Goal: Task Accomplishment & Management: Use online tool/utility

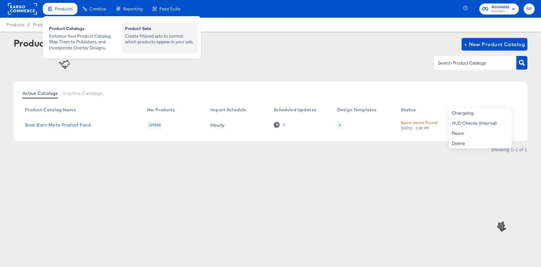
click at [151, 37] on div "Create filtered sets to control which products appear in your ads." at bounding box center [160, 39] width 70 height 12
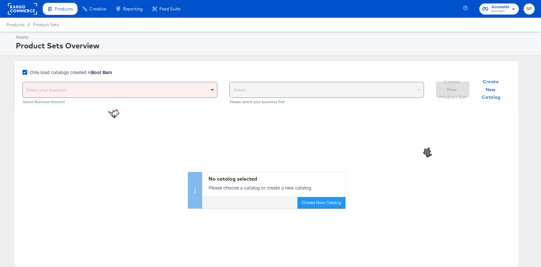
click at [82, 72] on span "Only load catalogs created in Boot Barn" at bounding box center [71, 72] width 82 height 6
click at [0, 0] on input "Only load catalogs created in Boot Barn" at bounding box center [0, 0] width 0 height 0
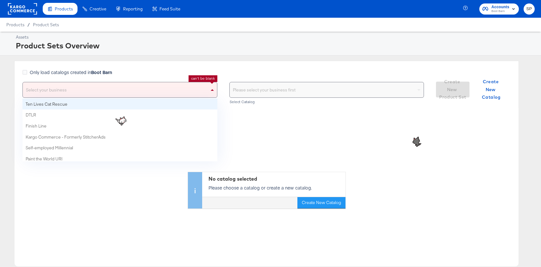
click at [87, 92] on div "Select your business" at bounding box center [120, 89] width 194 height 15
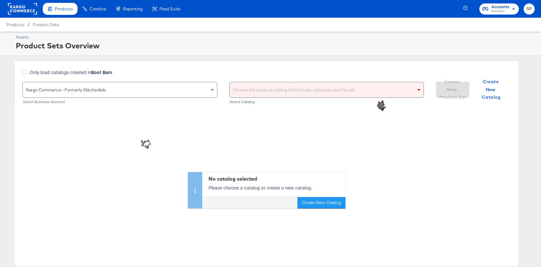
click at [246, 91] on div "Choose the product catalog that includes what you want to sell" at bounding box center [327, 89] width 194 height 15
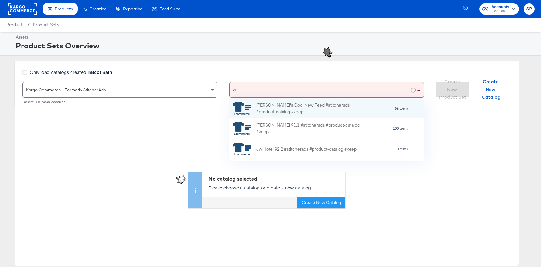
scroll to position [63, 195]
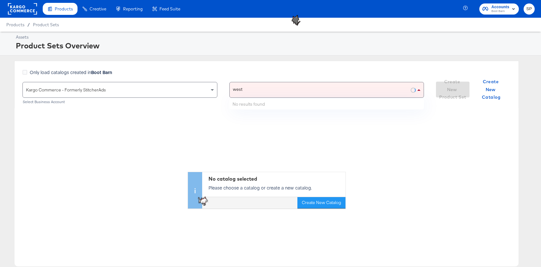
type input "west"
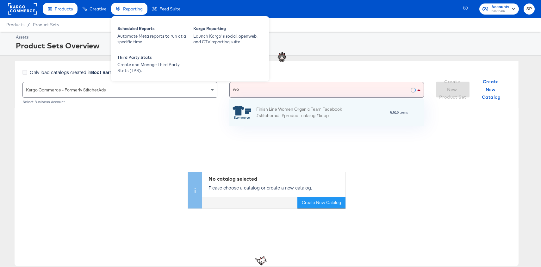
scroll to position [0, 0]
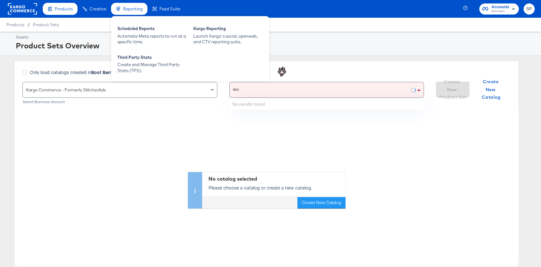
type input "w"
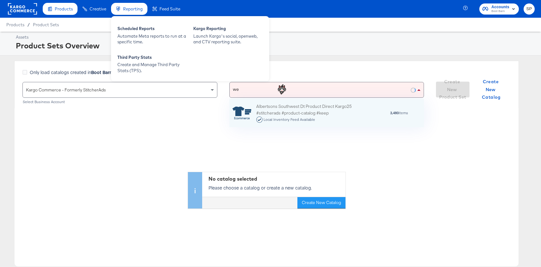
scroll to position [63, 195]
type input "w"
type input "west"
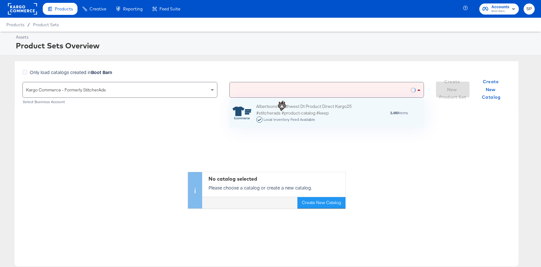
click at [198, 130] on div "No catalog selected Please choose a catalog or create a new catalog. Create New…" at bounding box center [267, 158] width 504 height 100
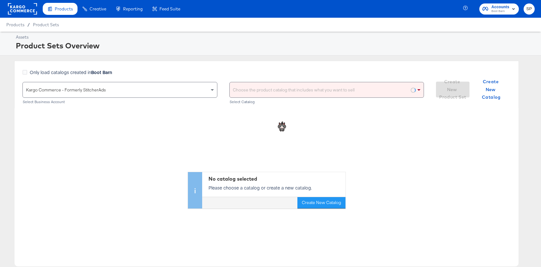
click at [249, 93] on div "Choose the product catalog that includes what you want to sell" at bounding box center [327, 89] width 194 height 15
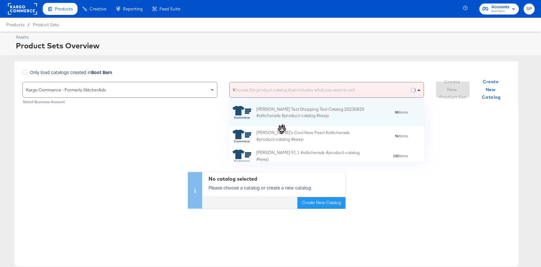
scroll to position [63, 195]
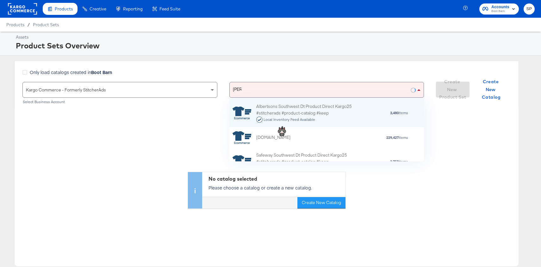
type input "west"
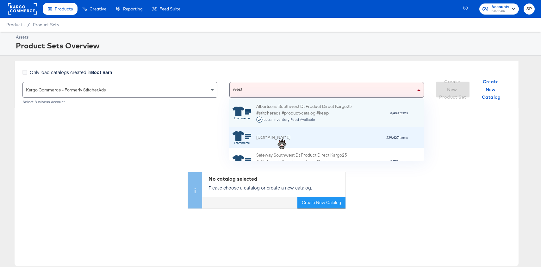
click at [256, 142] on div "[DOMAIN_NAME]" at bounding box center [261, 137] width 58 height 13
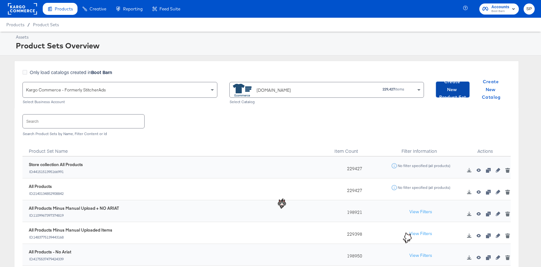
click at [464, 91] on span "Create New Product Set" at bounding box center [452, 89] width 28 height 23
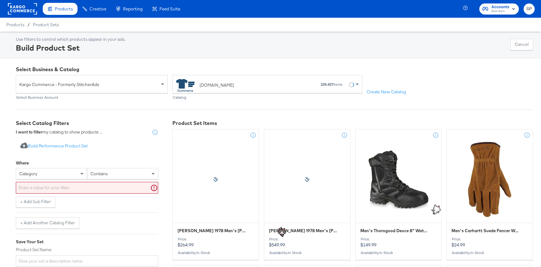
scroll to position [56, 0]
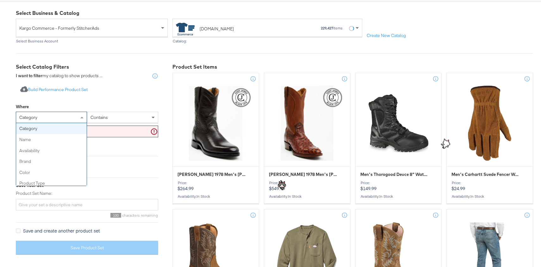
click at [40, 120] on div "category" at bounding box center [51, 117] width 71 height 11
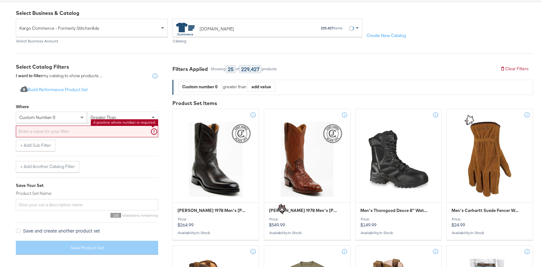
click at [65, 131] on input "text" at bounding box center [87, 132] width 142 height 12
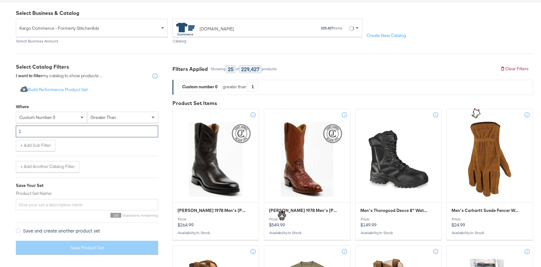
type input "1"
click at [102, 159] on div "+ Add Another Catalog Filter" at bounding box center [87, 164] width 142 height 16
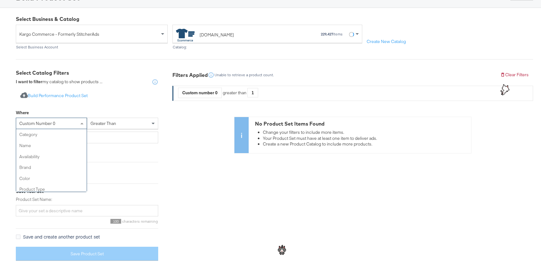
click at [66, 121] on div "custom number 0" at bounding box center [51, 123] width 71 height 11
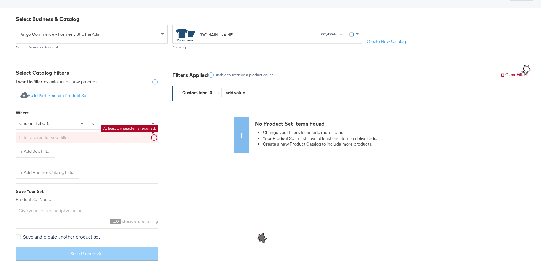
click at [80, 137] on input "text" at bounding box center [87, 138] width 142 height 12
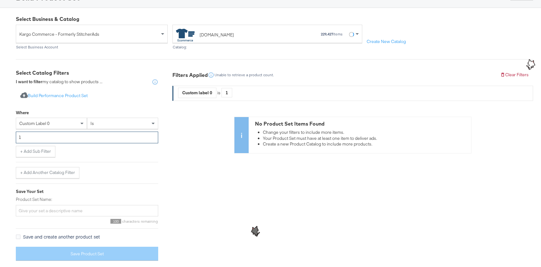
type input "1"
click at [111, 155] on div "+ Add Sub Filter" at bounding box center [87, 151] width 142 height 11
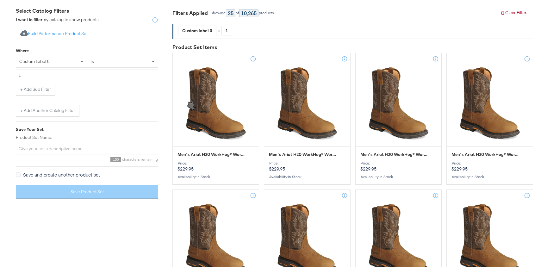
scroll to position [113, 0]
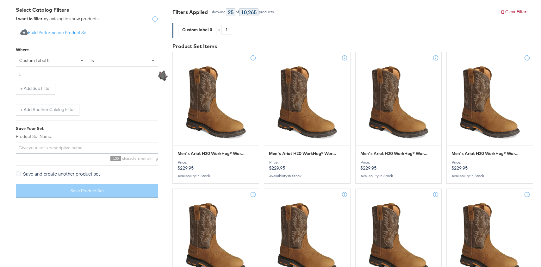
click at [84, 147] on input "Product Set Name:" at bounding box center [87, 148] width 142 height 12
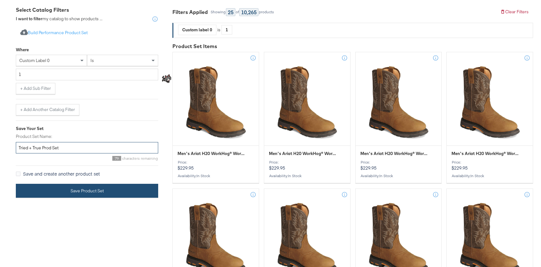
type input "Tried + True Prod Set"
click at [91, 187] on button "Save Product Set" at bounding box center [87, 191] width 142 height 14
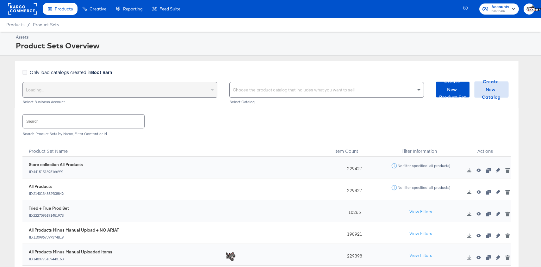
click at [502, 86] on span "Create New Catalog" at bounding box center [491, 89] width 28 height 23
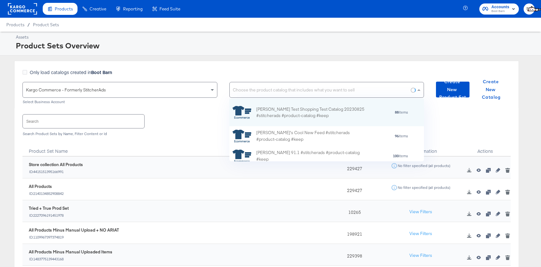
click at [239, 90] on div "Choose the product catalog that includes what you want to sell" at bounding box center [327, 89] width 194 height 15
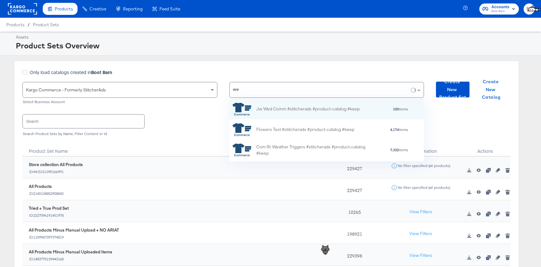
type input "w"
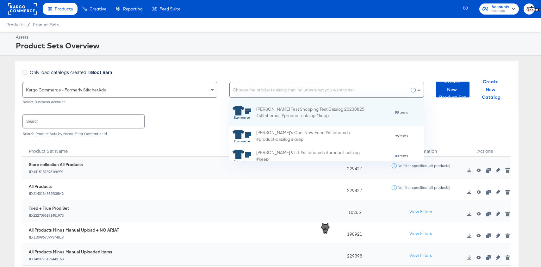
click at [204, 108] on div "Search Search Product Sets by Name, Filter Content or Id" at bounding box center [266, 124] width 488 height 33
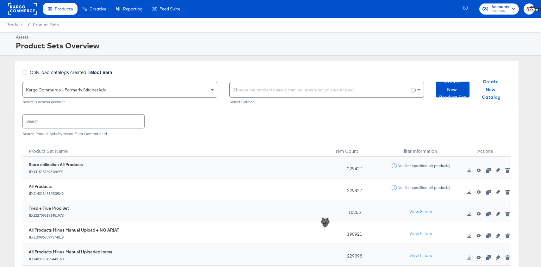
click at [255, 94] on div "Choose the product catalog that includes what you want to sell" at bounding box center [327, 89] width 194 height 15
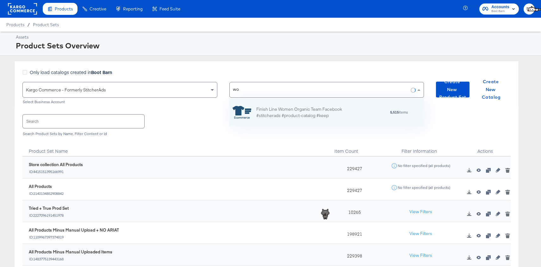
scroll to position [0, 0]
type input "w"
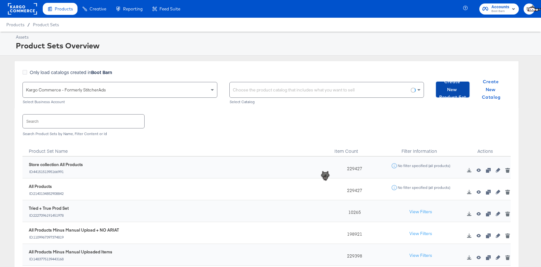
click at [457, 88] on span "Create New Product Set" at bounding box center [452, 89] width 28 height 23
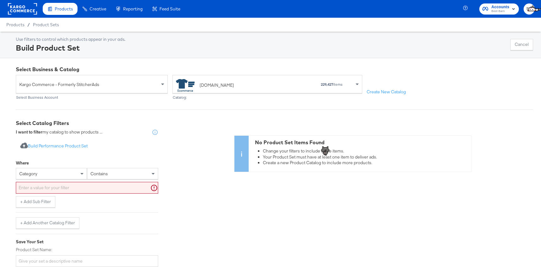
scroll to position [50, 0]
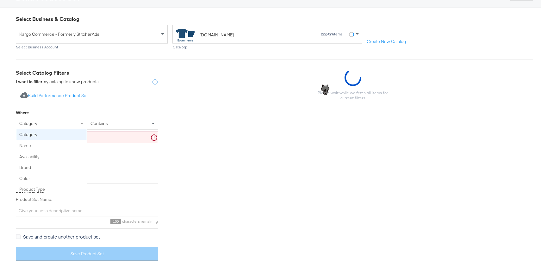
click at [70, 125] on div "category" at bounding box center [51, 123] width 71 height 11
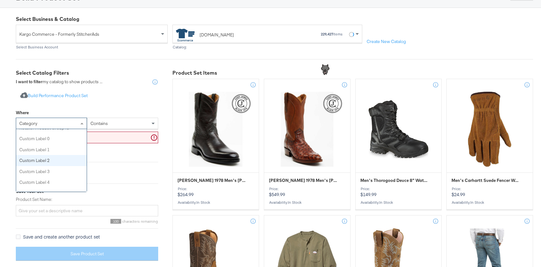
scroll to position [203, 0]
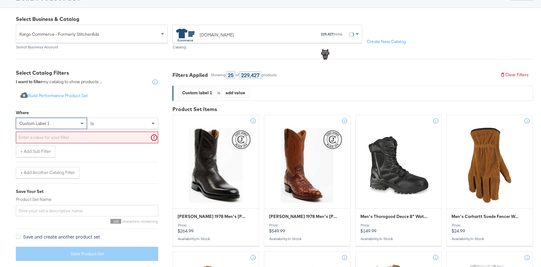
click at [83, 139] on input "text" at bounding box center [87, 138] width 142 height 12
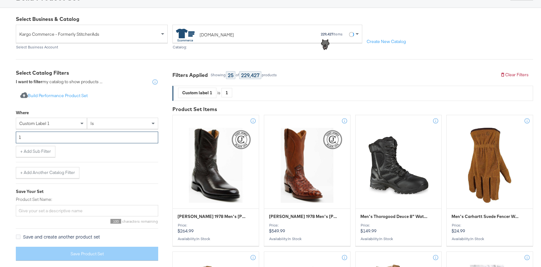
type input "1"
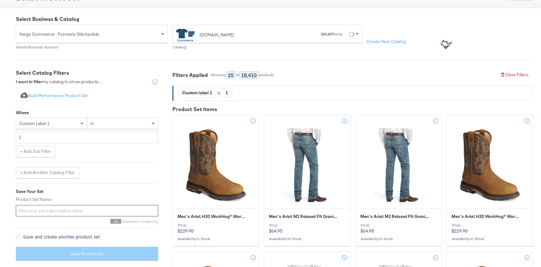
click at [48, 208] on input "Product Set Name:" at bounding box center [87, 211] width 142 height 12
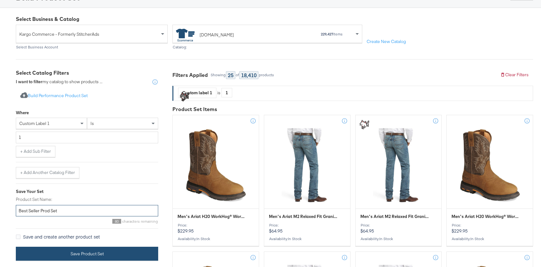
type input "Best Seller Prod Set"
click at [59, 254] on button "Save Product Set" at bounding box center [87, 254] width 142 height 14
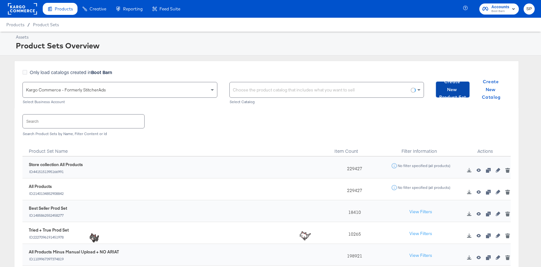
click at [458, 93] on span "Create New Product Set" at bounding box center [452, 89] width 28 height 23
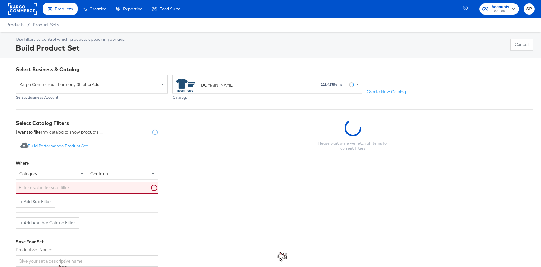
click at [53, 175] on div "category" at bounding box center [51, 173] width 71 height 11
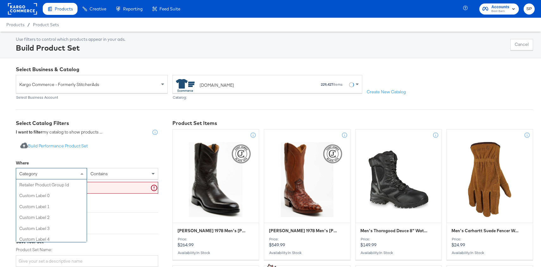
scroll to position [198, 0]
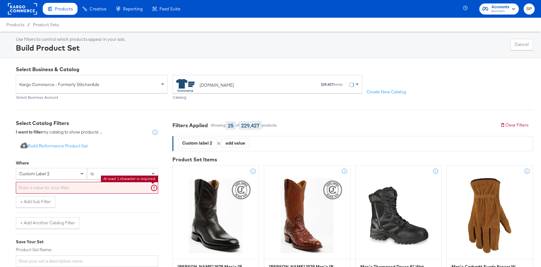
click at [55, 190] on input "text" at bounding box center [87, 188] width 142 height 12
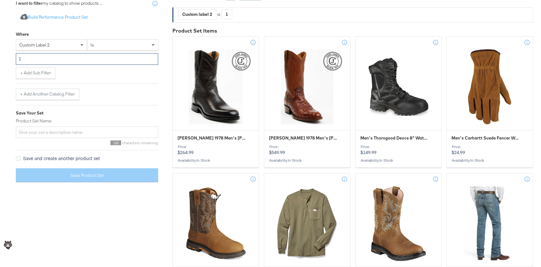
scroll to position [130, 0]
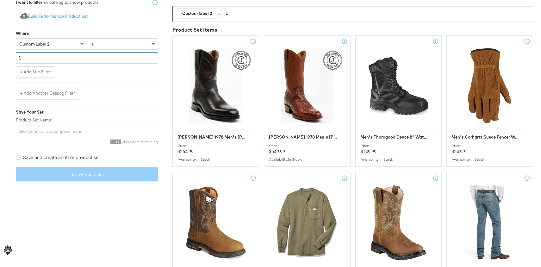
type input "1"
click at [43, 126] on input "Product Set Name:" at bounding box center [87, 132] width 142 height 12
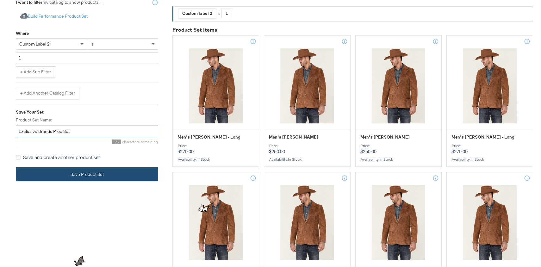
type input "Exclusive Brands Prod Set"
click at [61, 171] on button "Save Product Set" at bounding box center [87, 174] width 142 height 14
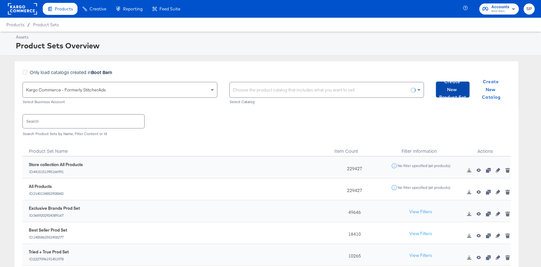
click at [450, 86] on span "Create New Product Set" at bounding box center [452, 89] width 28 height 23
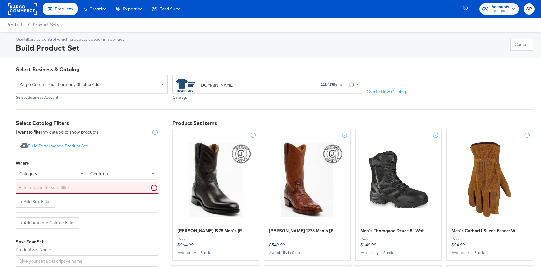
scroll to position [171, 0]
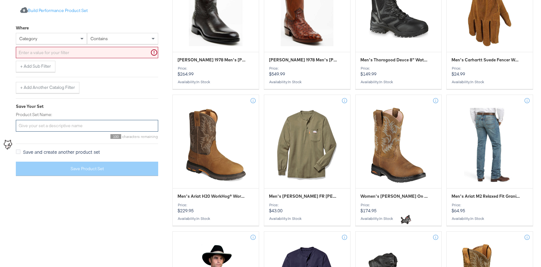
click at [51, 121] on input "Product Set Name:" at bounding box center [87, 126] width 142 height 12
type input "Rtg Prod Set [DATE]"
click at [50, 38] on div "category" at bounding box center [51, 38] width 71 height 11
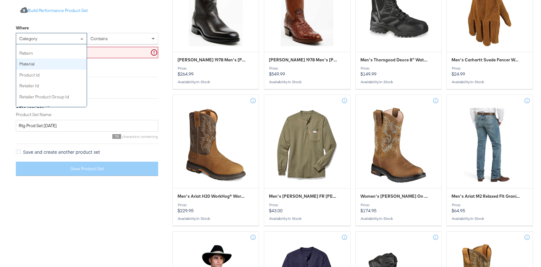
scroll to position [201, 0]
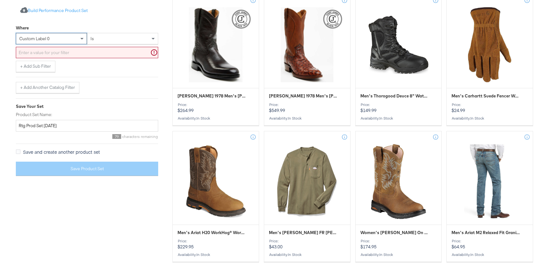
click at [64, 55] on input "text" at bounding box center [87, 53] width 142 height 12
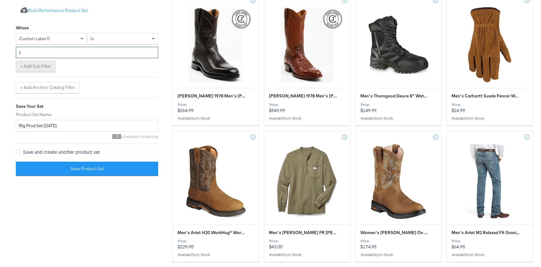
type input "1"
click at [26, 67] on button "+ Add Sub Filter" at bounding box center [36, 66] width 40 height 11
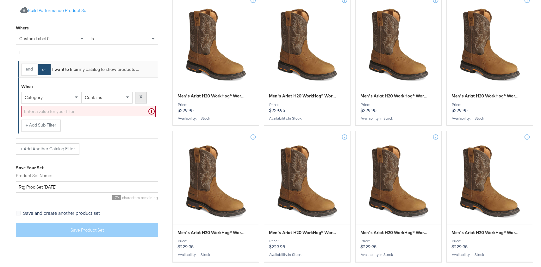
click at [141, 97] on strong "X" at bounding box center [140, 97] width 3 height 6
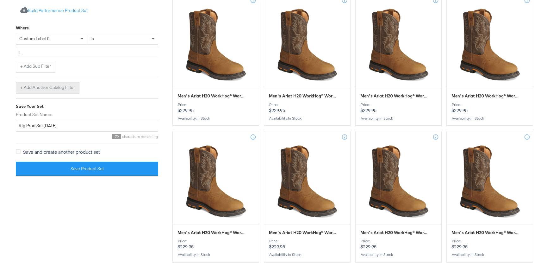
click at [43, 91] on button "+ Add Another Catalog Filter" at bounding box center [48, 87] width 64 height 11
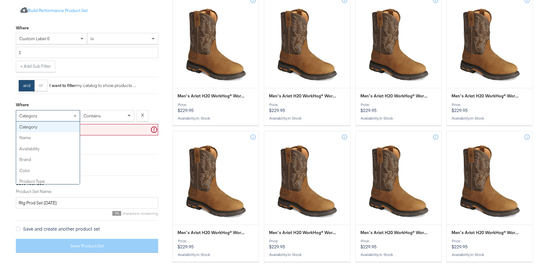
click at [31, 113] on span "category" at bounding box center [28, 116] width 18 height 6
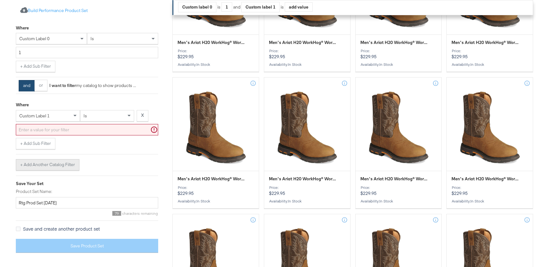
click at [59, 164] on button "+ Add Another Catalog Filter" at bounding box center [48, 164] width 64 height 11
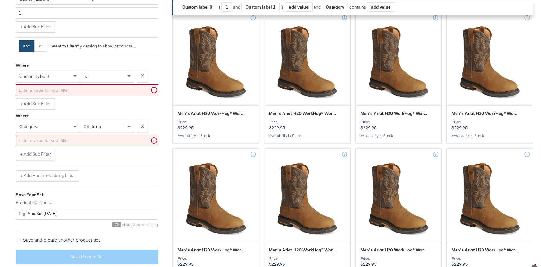
scroll to position [299, 0]
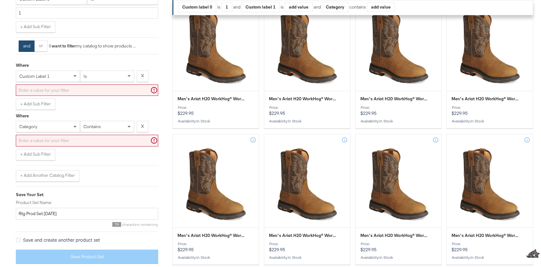
click at [45, 127] on div "category" at bounding box center [48, 126] width 64 height 11
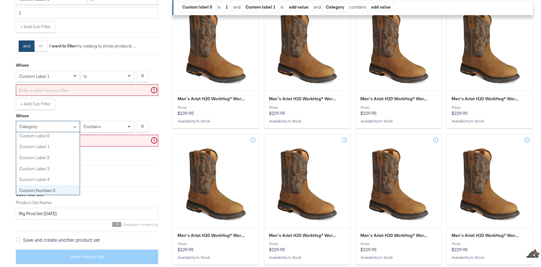
scroll to position [209, 0]
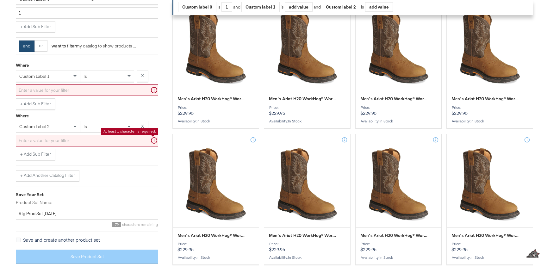
click at [76, 137] on input "text" at bounding box center [87, 141] width 142 height 12
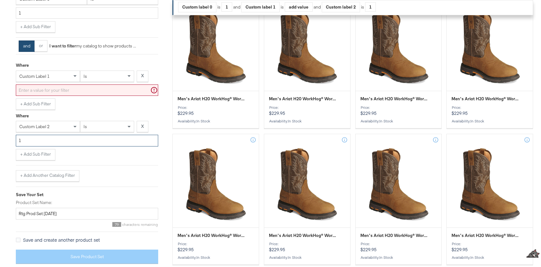
type input "1"
click at [86, 93] on input "text" at bounding box center [87, 90] width 142 height 12
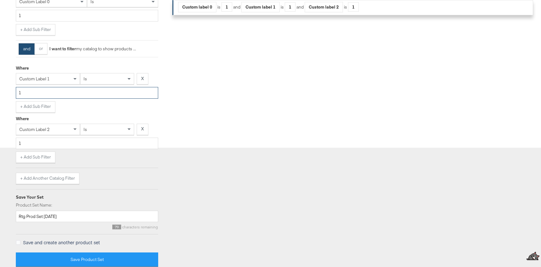
scroll to position [294, 0]
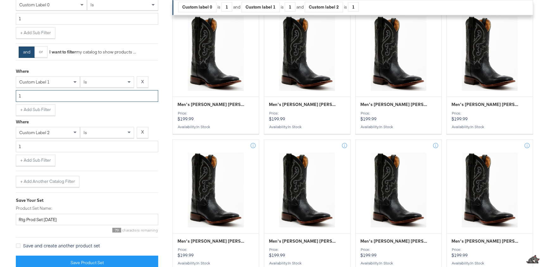
type input "1"
click at [21, 218] on input "Rtg Prod Set [DATE]" at bounding box center [87, 220] width 142 height 12
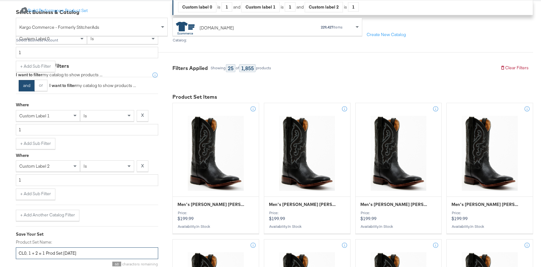
scroll to position [0, 0]
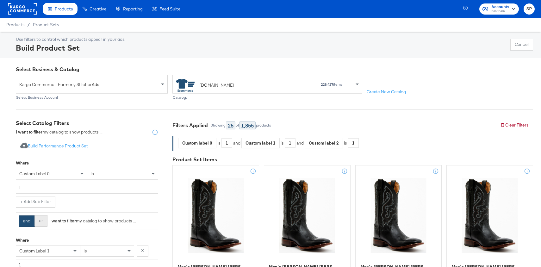
type input "CL0, 1 + 2 = 1 Prod Set [DATE]"
click at [42, 222] on button "or" at bounding box center [40, 220] width 13 height 11
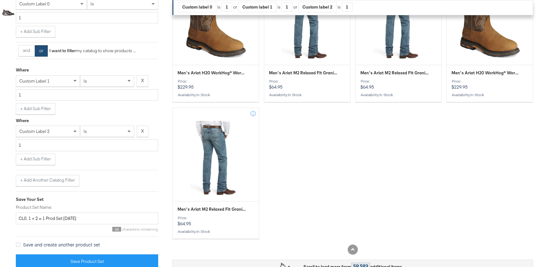
scroll to position [880, 0]
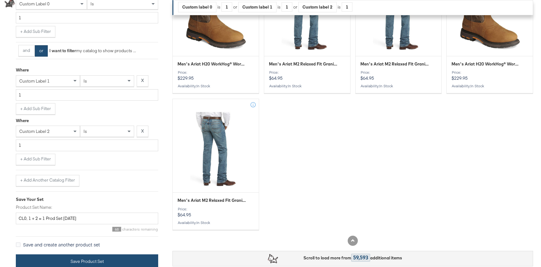
click at [78, 259] on button "Save Product Set" at bounding box center [87, 261] width 142 height 14
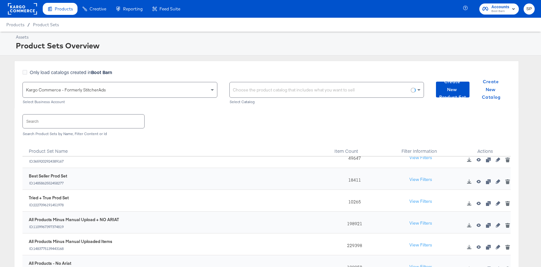
scroll to position [77, 0]
click at [447, 234] on div "View Filters" at bounding box center [418, 243] width 81 height 22
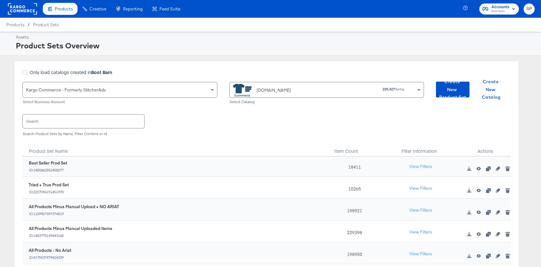
scroll to position [92, 0]
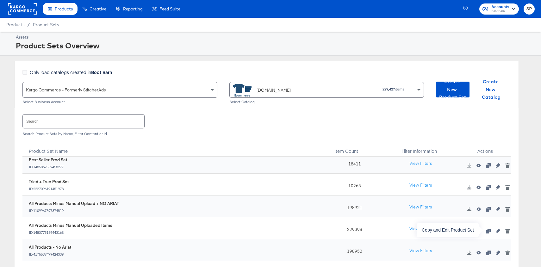
click at [487, 230] on icon "button" at bounding box center [488, 231] width 4 height 4
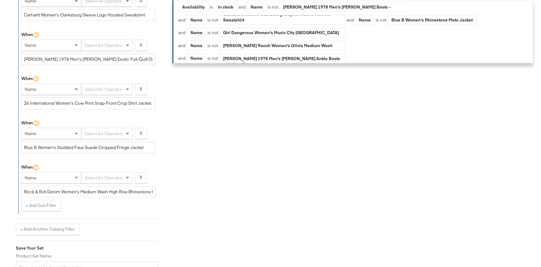
scroll to position [1310, 0]
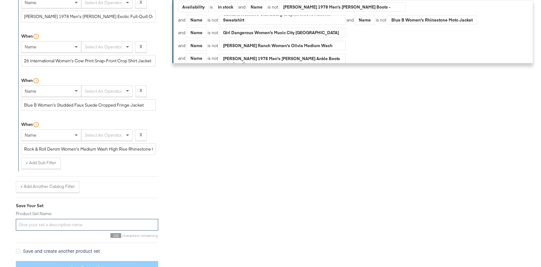
click at [81, 219] on input "Product Set Name:" at bounding box center [87, 225] width 142 height 12
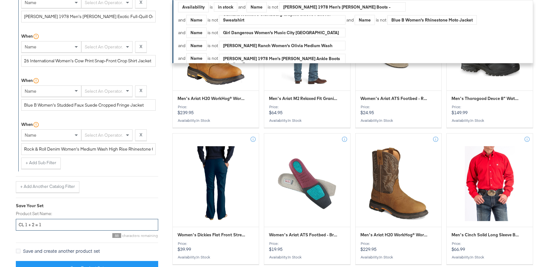
click at [27, 219] on input "CL 1 + 2 = 1" at bounding box center [87, 225] width 142 height 12
click at [93, 219] on input "CL 0 + 1 = 1" at bounding box center [87, 225] width 142 height 12
click at [43, 219] on input "CL 0 + 1 = 1, no manual uploads" at bounding box center [87, 225] width 142 height 12
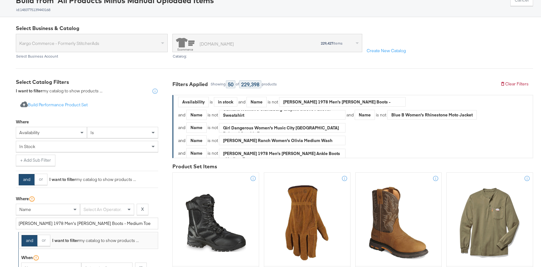
scroll to position [45, 0]
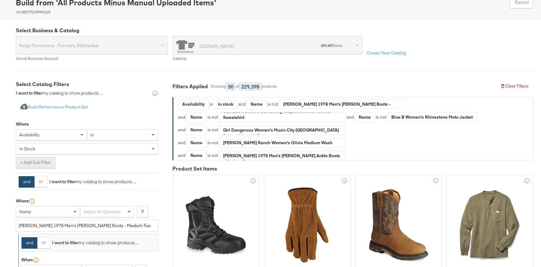
type input "CL 0 + 1 = 1 & no manual uploads"
click at [39, 165] on button "+ Add Sub Filter" at bounding box center [36, 162] width 40 height 11
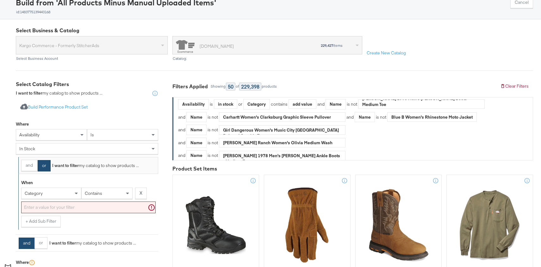
click at [46, 135] on div "availability" at bounding box center [51, 134] width 71 height 11
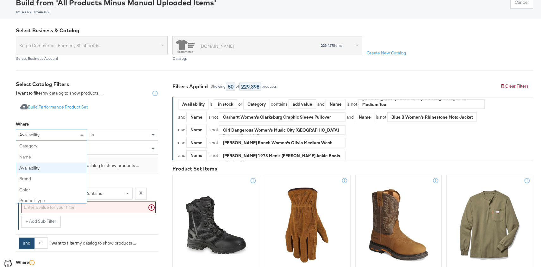
scroll to position [22, 0]
type input "custom"
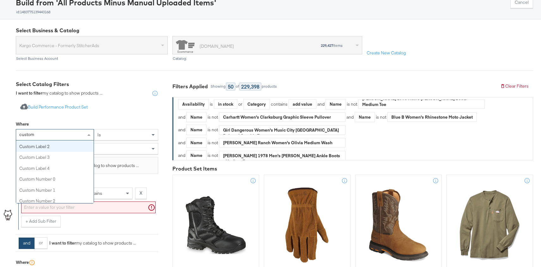
scroll to position [0, 0]
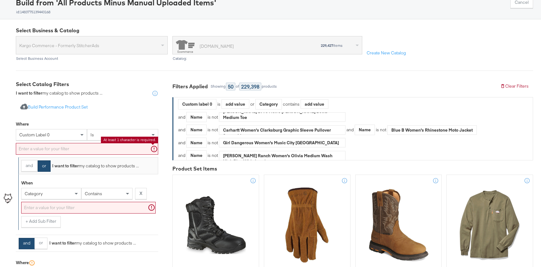
click at [73, 152] on input "text" at bounding box center [87, 149] width 142 height 12
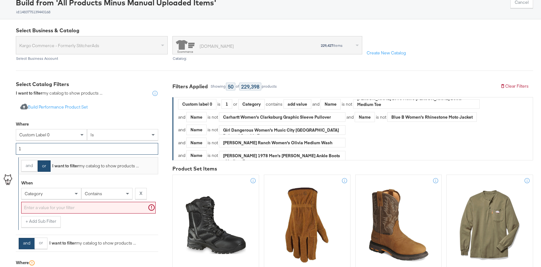
type input "1"
click at [44, 192] on div "category" at bounding box center [51, 193] width 59 height 11
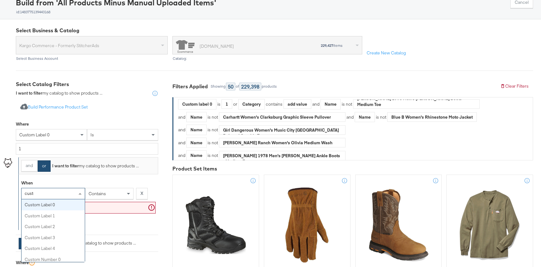
type input "custom"
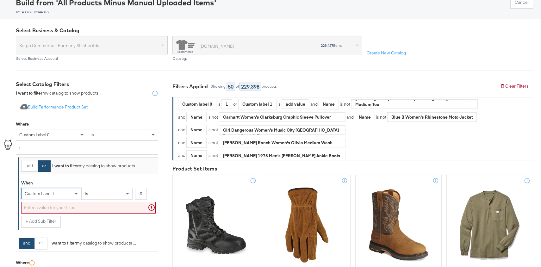
click at [69, 208] on input "text" at bounding box center [88, 208] width 134 height 12
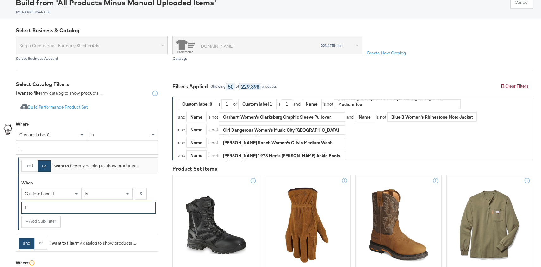
type input "1"
click at [89, 175] on div "When custom label 1 is X 1 + Add Sub Filter" at bounding box center [88, 202] width 140 height 56
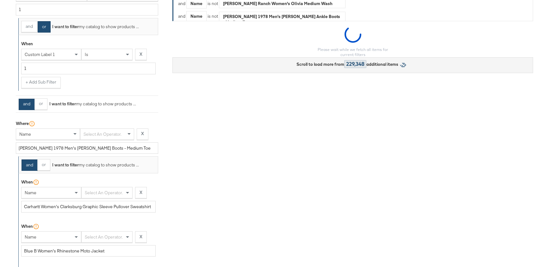
scroll to position [186, 0]
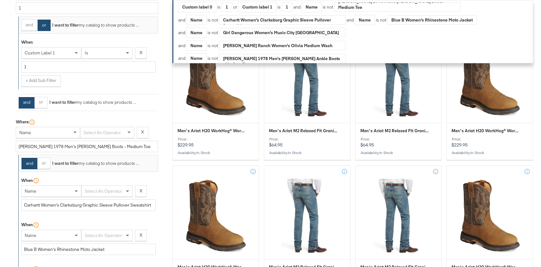
click at [105, 132] on div "Select an operator." at bounding box center [106, 132] width 53 height 11
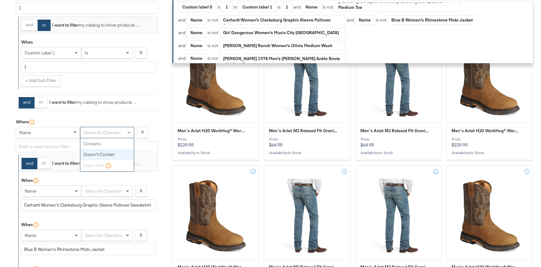
scroll to position [0, 0]
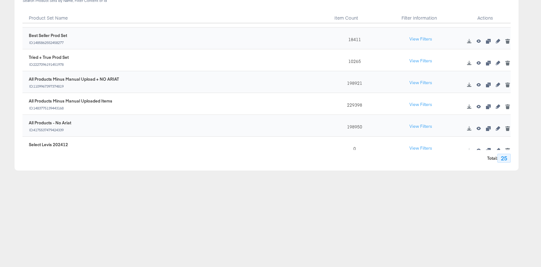
scroll to position [81, 0]
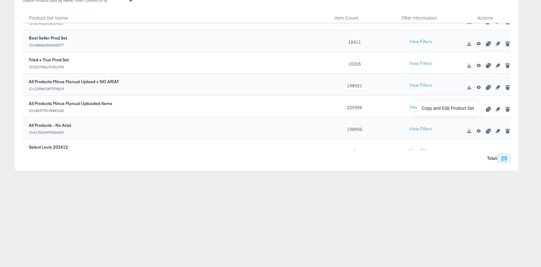
click at [489, 108] on icon "button" at bounding box center [488, 109] width 4 height 4
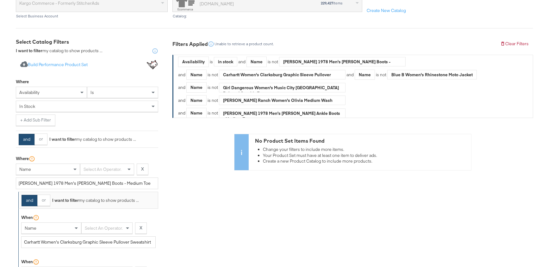
scroll to position [101, 0]
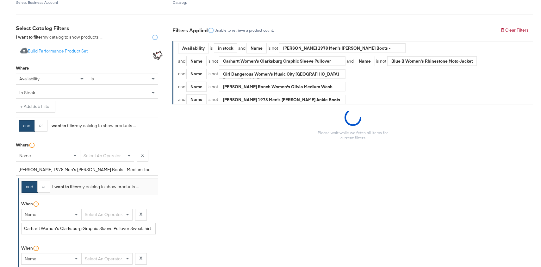
click at [47, 80] on div "availability" at bounding box center [51, 78] width 71 height 11
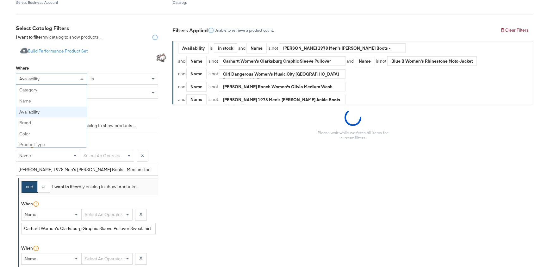
scroll to position [22, 0]
type input "y"
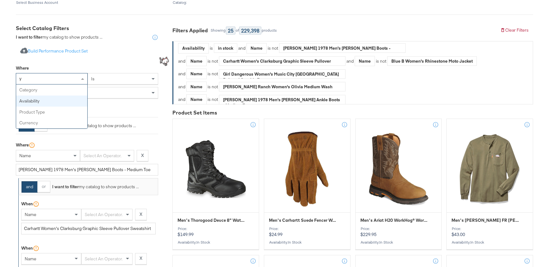
scroll to position [0, 0]
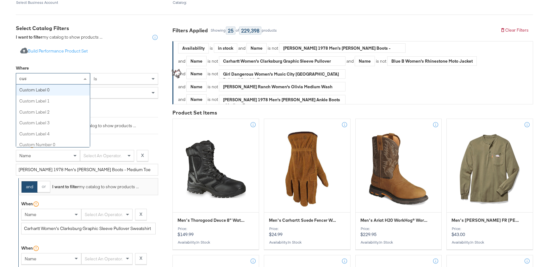
type input "custom"
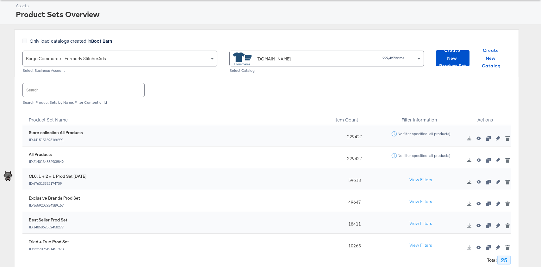
scroll to position [30, 0]
click at [453, 59] on span "Create New Product Set" at bounding box center [452, 58] width 28 height 23
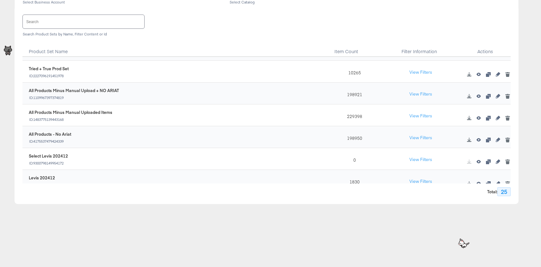
scroll to position [106, 0]
click at [498, 117] on icon "button" at bounding box center [498, 117] width 4 height 4
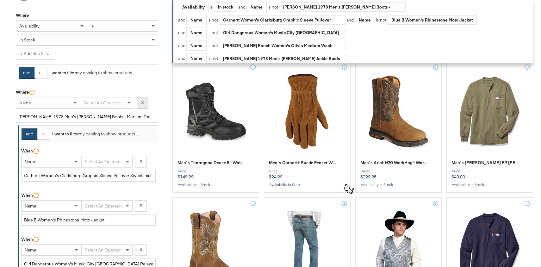
scroll to position [154, 0]
click at [144, 102] on button "X" at bounding box center [143, 102] width 12 height 11
type input "[PERSON_NAME] 1978 Men's [PERSON_NAME] Exotic Caiman Belly Western Boots - Medi…"
type input "Idyllwind Women's [PERSON_NAME] Plaid Print Pearl Snap Shirt"
type input "Idyllwind Women's Southwestern Print Jacquard Shacket"
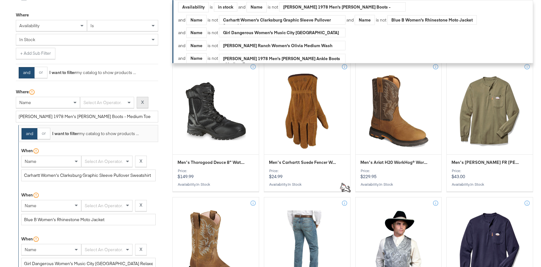
type input "[PERSON_NAME] 1978 Men's [PERSON_NAME] Exotic Full-Quill Ostrich Western Boots …"
type input "[PERSON_NAME] + [PERSON_NAME] Women's Turtle Neck Sweater"
type input "Wrangler Women's Southwestern Print Sherpa Jacket"
type input "[PERSON_NAME] 1978 Men's [PERSON_NAME] Western Boots - Medium Toe"
type input "Idyllwind Women's [PERSON_NAME] Medium Wash Mid Rise Embellished Stretch Bootcu…"
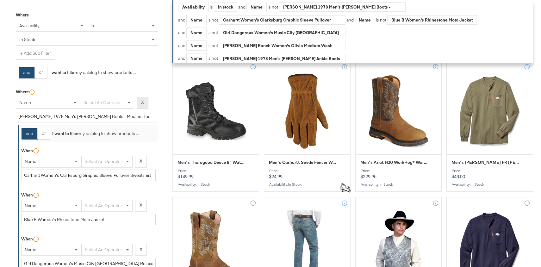
type input "[PERSON_NAME] 1978 Men's [PERSON_NAME] Exotic Caiman Belly [PERSON_NAME] Boots …"
type input "[PERSON_NAME] 1978 Men's [PERSON_NAME] Exotic Teju Lizard [PERSON_NAME] Boots -…"
type input "[PERSON_NAME] 1978 Men's [PERSON_NAME] Ankle Boots - Medium Toe"
click at [144, 102] on button "X" at bounding box center [143, 102] width 12 height 11
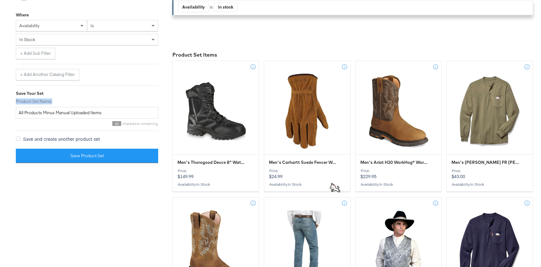
click at [144, 102] on label "Product Set Name:" at bounding box center [87, 101] width 142 height 6
click at [144, 107] on input "All Products Minus Manual Uploaded Items" at bounding box center [87, 113] width 142 height 12
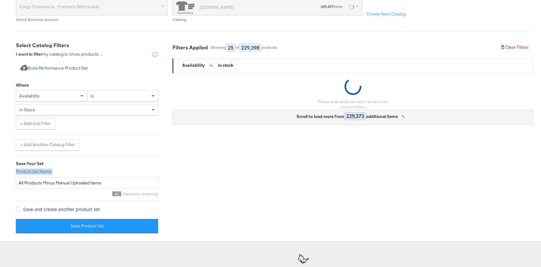
scroll to position [114, 0]
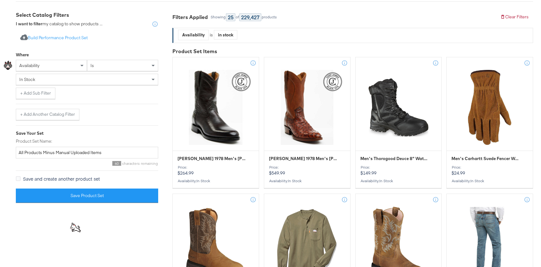
click at [59, 62] on div "availability" at bounding box center [51, 65] width 71 height 11
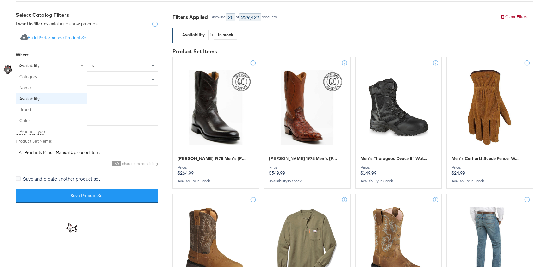
scroll to position [22, 0]
type input "custom"
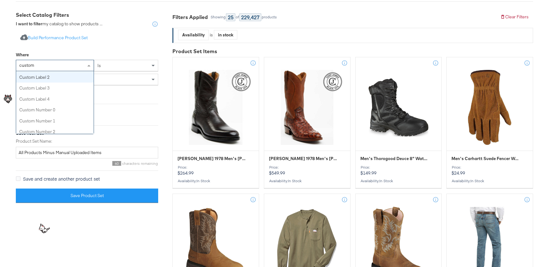
scroll to position [0, 0]
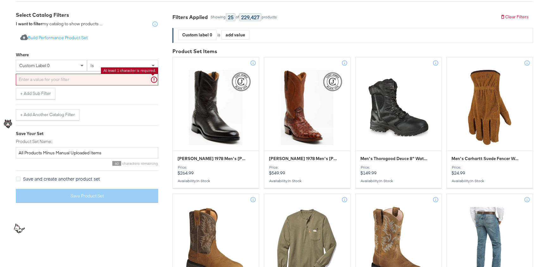
click at [62, 79] on input "text" at bounding box center [87, 80] width 142 height 12
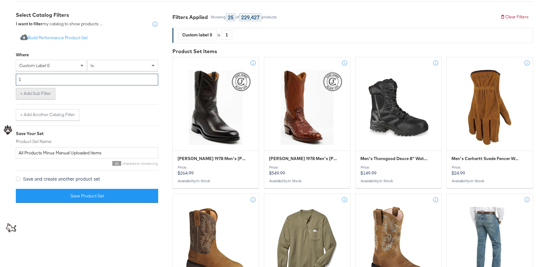
type input "1"
click at [35, 94] on button "+ Add Sub Filter" at bounding box center [36, 93] width 40 height 11
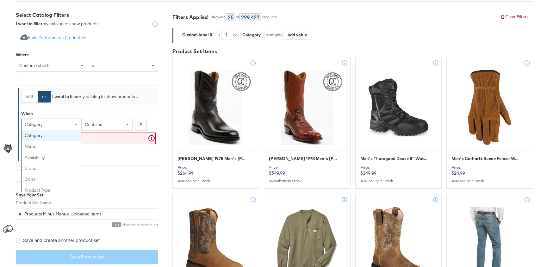
click at [38, 122] on span "category" at bounding box center [34, 124] width 18 height 6
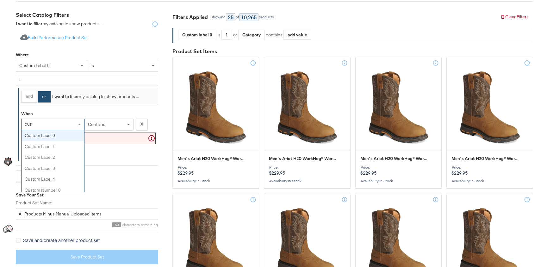
type input "cust"
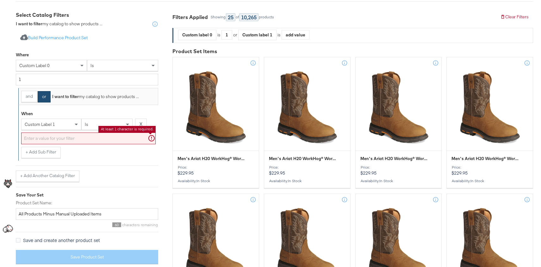
click at [64, 138] on input "text" at bounding box center [88, 139] width 134 height 12
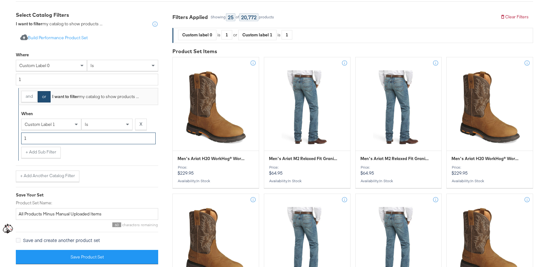
type input "1"
drag, startPoint x: 41, startPoint y: 214, endPoint x: -17, endPoint y: 198, distance: 60.3
click at [0, 152] on html "Products Products Product Catalogs Enhance Your Product Catalog, Map Them to Pu…" at bounding box center [270, 19] width 541 height 267
click at [105, 213] on input "CL 0 + 1 = 1 Minus Manual Uploaded Items" at bounding box center [87, 214] width 142 height 12
click at [82, 211] on input "CL 0 + 1 = 1 (Prosp, RET)" at bounding box center [87, 214] width 142 height 12
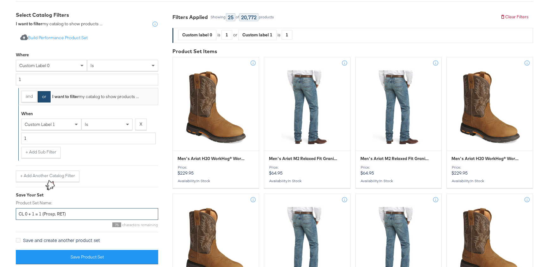
click at [82, 211] on input "CL 0 + 1 = 1 (Prosp, RET)" at bounding box center [87, 214] width 142 height 12
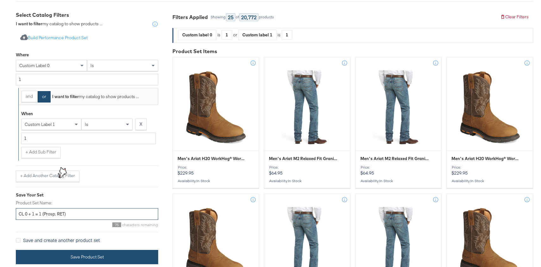
type input "CL 0 + 1 = 1 (Prosp, RET)"
click at [91, 255] on button "Save Product Set" at bounding box center [87, 257] width 142 height 14
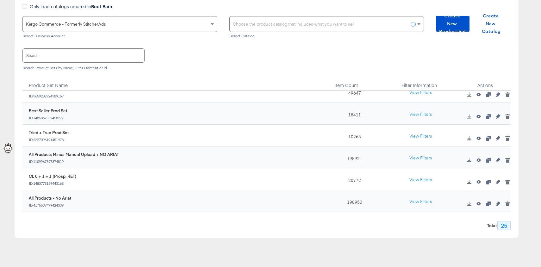
scroll to position [86, 0]
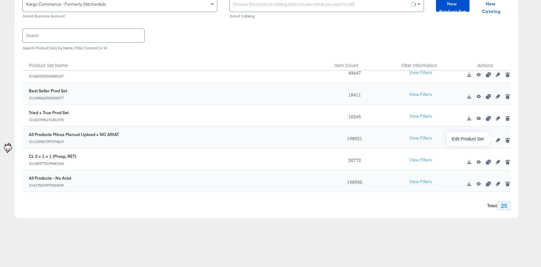
click at [498, 139] on icon "button" at bounding box center [498, 140] width 4 height 4
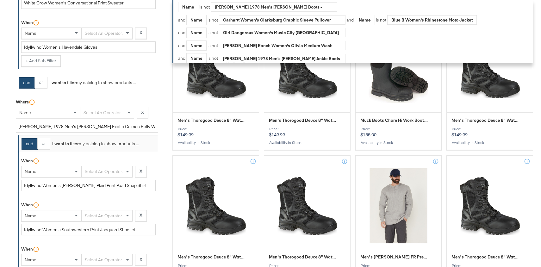
scroll to position [604, 0]
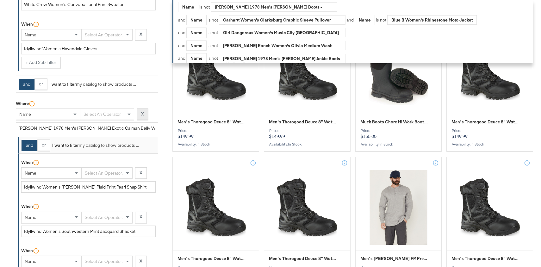
click at [144, 111] on strong "X" at bounding box center [142, 114] width 3 height 6
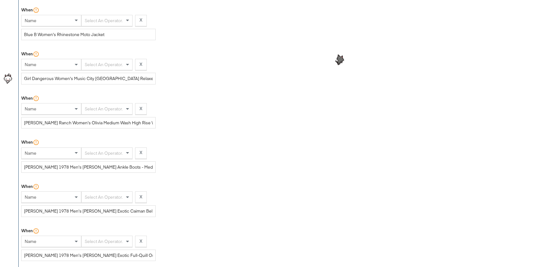
scroll to position [79, 0]
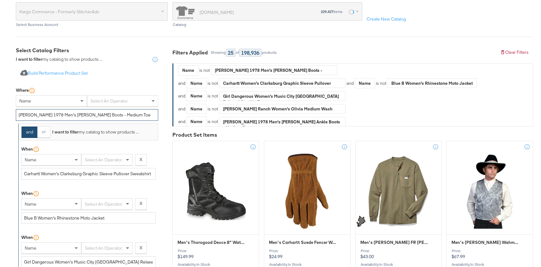
click at [142, 113] on input "[PERSON_NAME] 1978 Men's [PERSON_NAME] Boots - Medium Toe" at bounding box center [87, 115] width 142 height 12
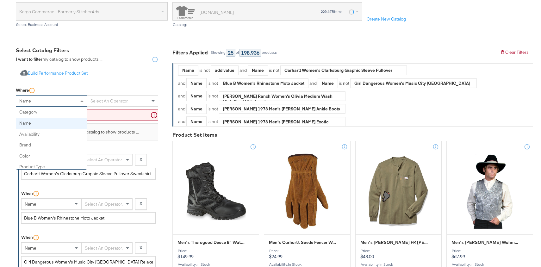
click at [44, 103] on div "name" at bounding box center [51, 101] width 71 height 11
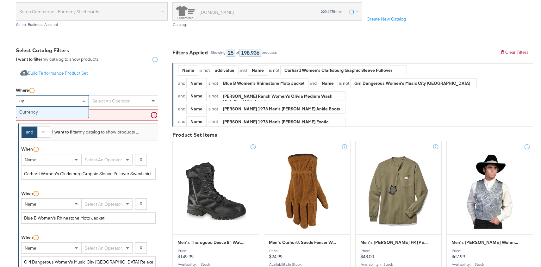
scroll to position [0, 0]
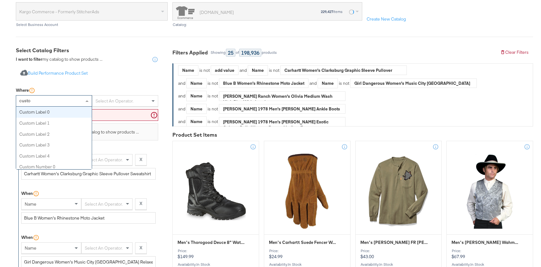
type input "custom"
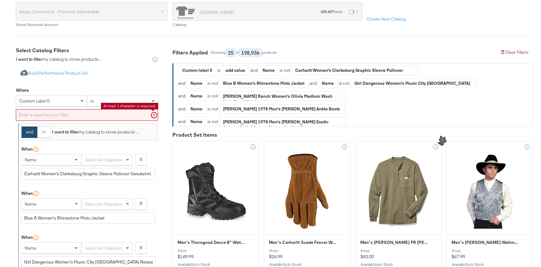
click at [48, 114] on input "text" at bounding box center [87, 115] width 142 height 12
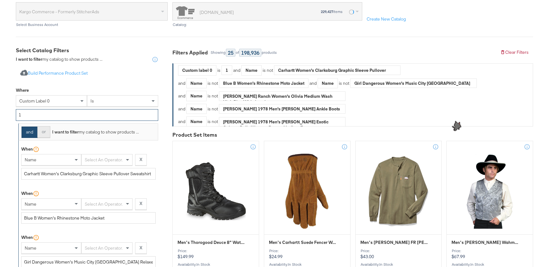
type input "1"
click at [42, 133] on button "or" at bounding box center [43, 131] width 13 height 11
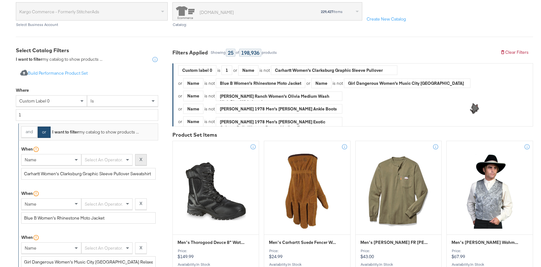
click at [138, 157] on button "X" at bounding box center [141, 159] width 12 height 11
type input "Blue B Women's Rhinestone Moto Jacket"
type input "Girl Dangerous Women's Music City [GEOGRAPHIC_DATA] Relaxed Graphic Tee"
type input "[PERSON_NAME] Ranch Women's Olivia Medium Wash High Rise Wide Leg Jeans"
type input "[PERSON_NAME] 1978 Men's [PERSON_NAME] Ankle Boots - Medium Toe"
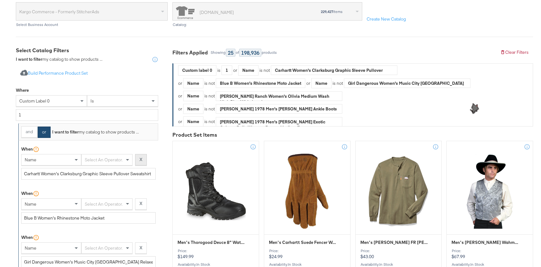
type input "[PERSON_NAME] 1978 Men's [PERSON_NAME] Exotic Caiman Belly Western Boots - Medi…"
type input "[PERSON_NAME] 1978 Men's [PERSON_NAME] Exotic Full-Quill Ostrich Western Boots …"
type input "Stetson Women's Southwestern Print Shawl Duster"
type input "White Crow Women's Conversational Print Sweater"
type input "Idyllwind Women's Havendale Gloves"
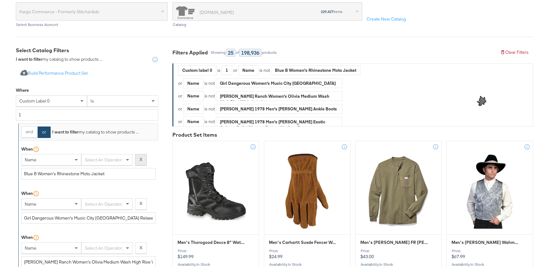
click at [138, 157] on button "X" at bounding box center [141, 159] width 12 height 11
type input "Girl Dangerous Women's Music City [GEOGRAPHIC_DATA] Relaxed Graphic Tee"
type input "[PERSON_NAME] Ranch Women's Olivia Medium Wash High Rise Wide Leg Jeans"
type input "[PERSON_NAME] 1978 Men's [PERSON_NAME] Ankle Boots - Medium Toe"
type input "[PERSON_NAME] 1978 Men's [PERSON_NAME] Exotic Caiman Belly Western Boots - Medi…"
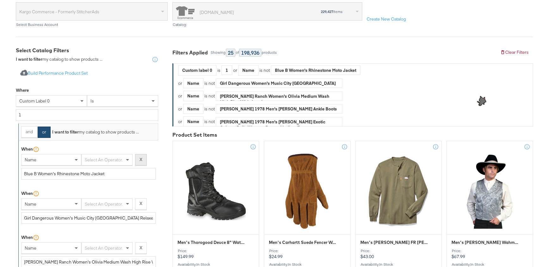
type input "[PERSON_NAME] 1978 Men's [PERSON_NAME] Exotic Full-Quill Ostrich Western Boots …"
type input "Stetson Women's Southwestern Print Shawl Duster"
type input "White Crow Women's Conversational Print Sweater"
type input "Idyllwind Women's Havendale Gloves"
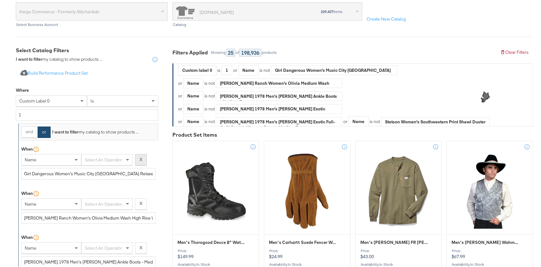
click at [138, 157] on button "X" at bounding box center [141, 159] width 12 height 11
type input "[PERSON_NAME] Ranch Women's Olivia Medium Wash High Rise Wide Leg Jeans"
type input "[PERSON_NAME] 1978 Men's [PERSON_NAME] Ankle Boots - Medium Toe"
type input "[PERSON_NAME] 1978 Men's [PERSON_NAME] Exotic Caiman Belly Western Boots - Medi…"
type input "[PERSON_NAME] 1978 Men's [PERSON_NAME] Exotic Full-Quill Ostrich Western Boots …"
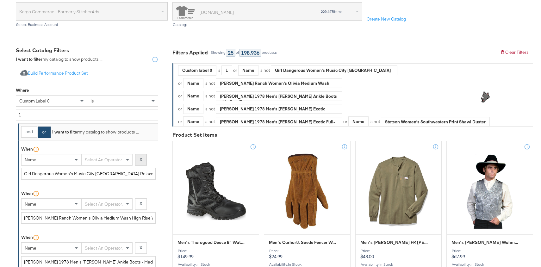
type input "Stetson Women's Southwestern Print Shawl Duster"
type input "White Crow Women's Conversational Print Sweater"
type input "Idyllwind Women's Havendale Gloves"
click at [138, 157] on button "X" at bounding box center [141, 159] width 12 height 11
type input "[PERSON_NAME] 1978 Men's [PERSON_NAME] Ankle Boots - Medium Toe"
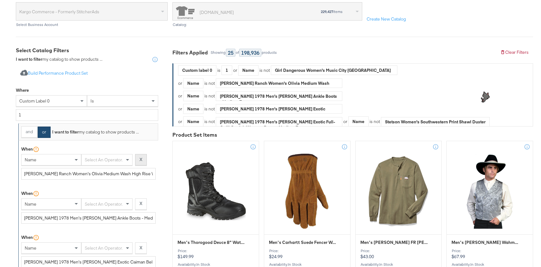
type input "[PERSON_NAME] 1978 Men's [PERSON_NAME] Exotic Caiman Belly Western Boots - Medi…"
type input "[PERSON_NAME] 1978 Men's [PERSON_NAME] Exotic Full-Quill Ostrich Western Boots …"
type input "Stetson Women's Southwestern Print Shawl Duster"
type input "White Crow Women's Conversational Print Sweater"
type input "Idyllwind Women's Havendale Gloves"
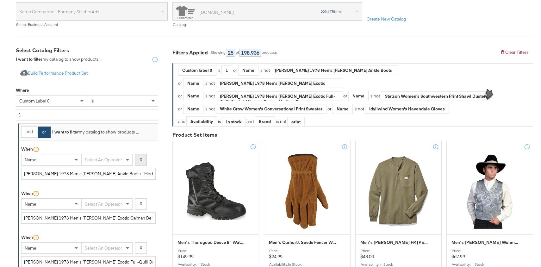
click at [138, 157] on button "X" at bounding box center [141, 159] width 12 height 11
type input "[PERSON_NAME] 1978 Men's [PERSON_NAME] Exotic Caiman Belly Western Boots - Medi…"
type input "[PERSON_NAME] 1978 Men's [PERSON_NAME] Exotic Full-Quill Ostrich Western Boots …"
type input "Stetson Women's Southwestern Print Shawl Duster"
type input "White Crow Women's Conversational Print Sweater"
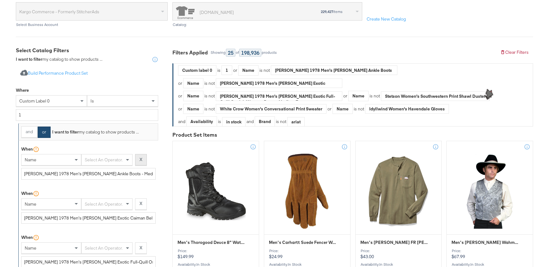
type input "Idyllwind Women's Havendale Gloves"
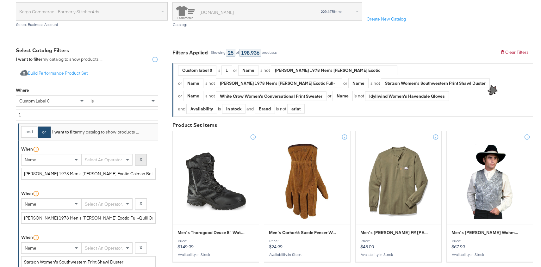
click at [138, 157] on button "X" at bounding box center [141, 159] width 12 height 11
type input "[PERSON_NAME] 1978 Men's [PERSON_NAME] Exotic Full-Quill Ostrich Western Boots …"
type input "Stetson Women's Southwestern Print Shawl Duster"
type input "White Crow Women's Conversational Print Sweater"
type input "Idyllwind Women's Havendale Gloves"
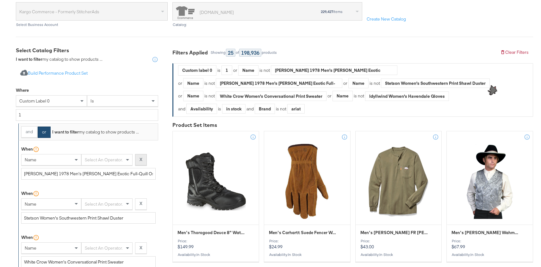
click at [138, 157] on button "X" at bounding box center [141, 159] width 12 height 11
type input "Stetson Women's Southwestern Print Shawl Duster"
type input "White Crow Women's Conversational Print Sweater"
type input "Idyllwind Women's Havendale Gloves"
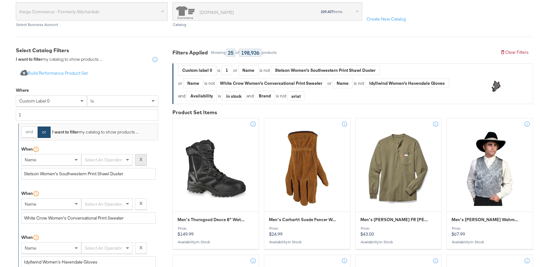
click at [138, 157] on button "X" at bounding box center [141, 159] width 12 height 11
type input "White Crow Women's Conversational Print Sweater"
type input "Idyllwind Women's Havendale Gloves"
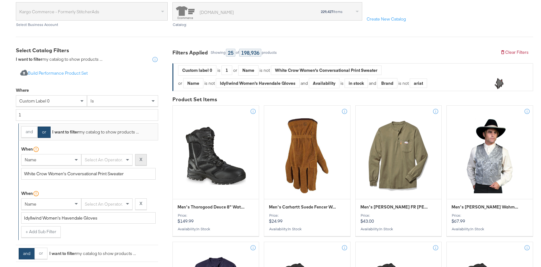
click at [138, 157] on button "X" at bounding box center [141, 159] width 12 height 11
type input "Idyllwind Women's Havendale Gloves"
click at [138, 157] on button "X" at bounding box center [141, 159] width 12 height 11
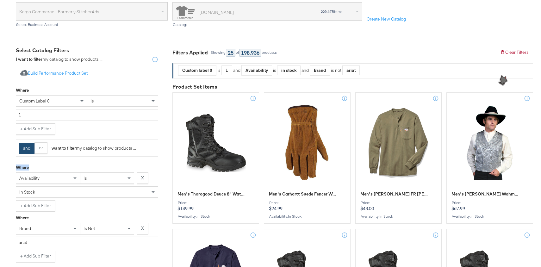
click at [138, 157] on div "and or I want to filter my catalog to show products ... Where availability is X…" at bounding box center [87, 175] width 142 height 72
click at [39, 128] on button "+ Add Sub Filter" at bounding box center [36, 128] width 40 height 11
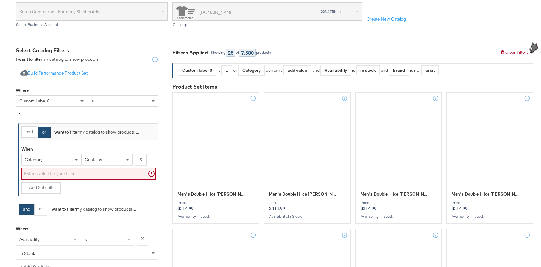
click at [43, 157] on div "category" at bounding box center [51, 159] width 59 height 11
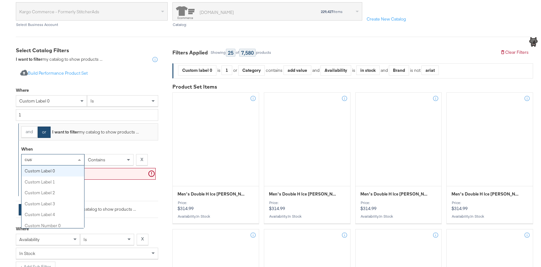
type input "custom"
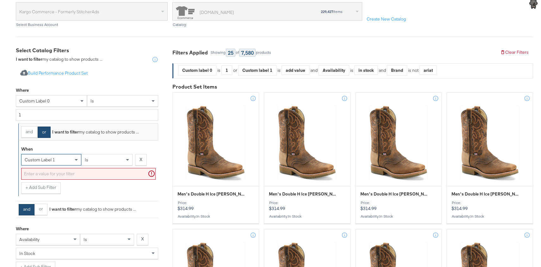
click at [71, 175] on input "text" at bounding box center [88, 174] width 134 height 12
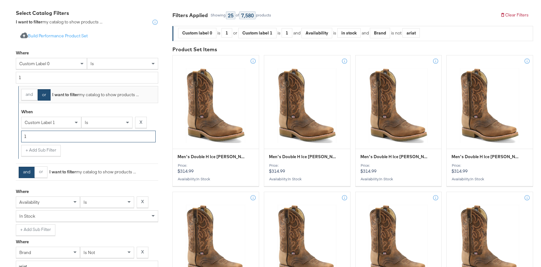
scroll to position [123, 0]
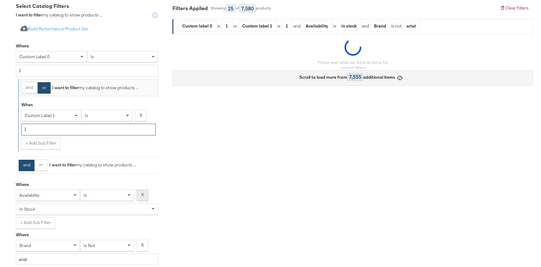
type input "1"
click at [141, 192] on strong "X" at bounding box center [142, 195] width 3 height 6
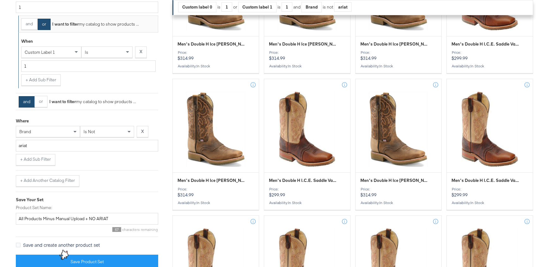
scroll to position [225, 0]
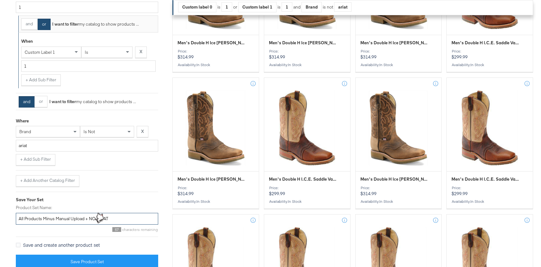
drag, startPoint x: 85, startPoint y: 217, endPoint x: -14, endPoint y: 204, distance: 99.5
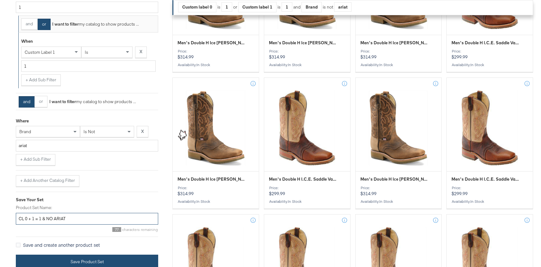
type input "CL 0 + 1 = 1 & NO ARIAT"
click at [61, 262] on button "Save Product Set" at bounding box center [87, 262] width 142 height 14
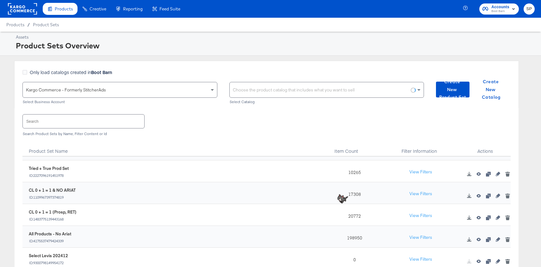
scroll to position [3, 0]
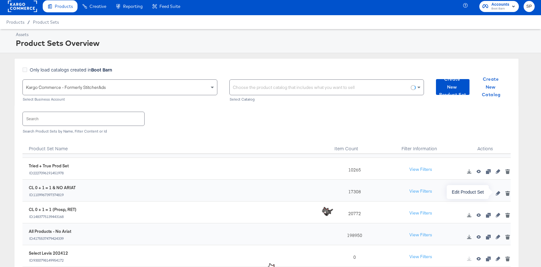
click at [497, 191] on icon "button" at bounding box center [498, 193] width 4 height 4
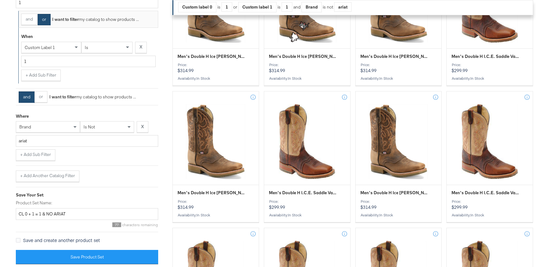
scroll to position [228, 0]
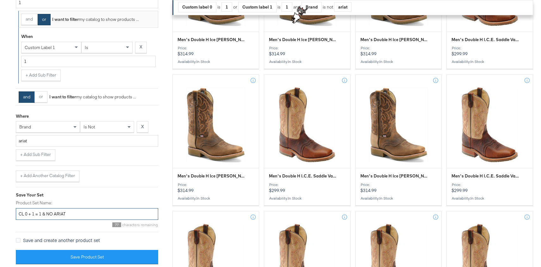
click at [83, 210] on input "CL 0 + 1 = 1 & NO ARIAT" at bounding box center [87, 214] width 142 height 12
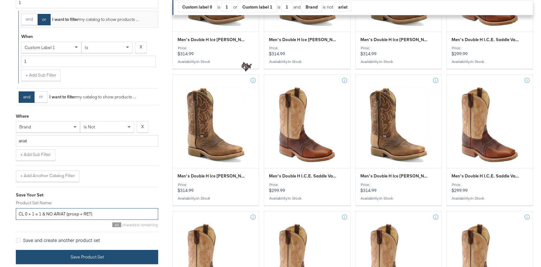
type input "CL 0 + 1 = 1 & NO ARIAT (prosp + RET)"
click at [77, 257] on button "Save Product Set" at bounding box center [87, 257] width 142 height 14
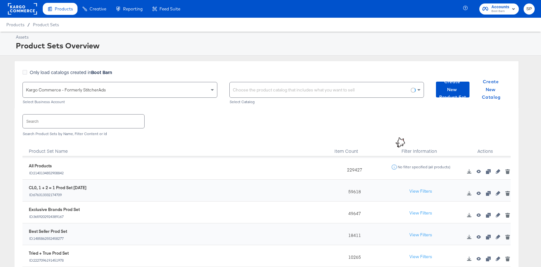
scroll to position [22, 0]
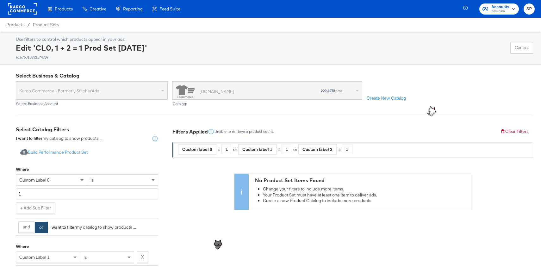
scroll to position [183, 0]
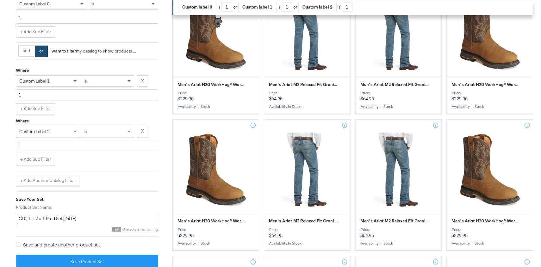
drag, startPoint x: 96, startPoint y: 218, endPoint x: 47, endPoint y: 218, distance: 49.7
click at [47, 218] on input "CL0, 1 + 2 = 1 Prod Set 9/29/25" at bounding box center [87, 219] width 142 height 12
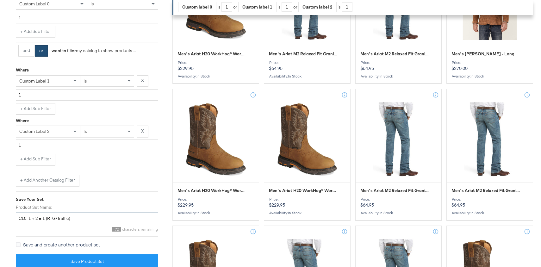
scroll to position [695, 0]
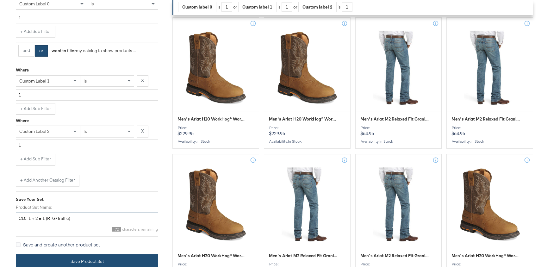
type input "CL0, 1 + 2 = 1 (RTG/Traffic)"
click at [56, 259] on button "Save Product Set" at bounding box center [87, 261] width 142 height 14
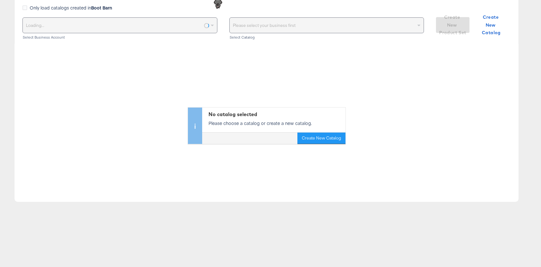
scroll to position [0, 0]
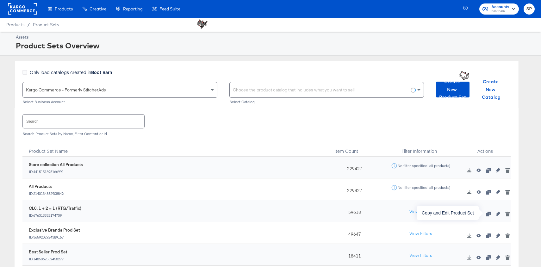
click at [489, 214] on icon "button" at bounding box center [488, 214] width 4 height 4
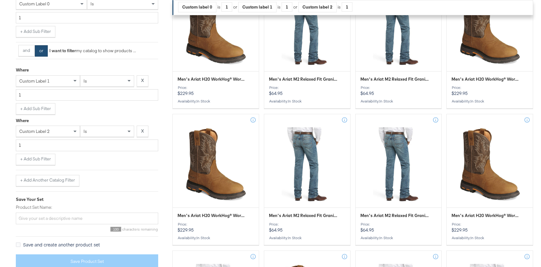
scroll to position [189, 0]
click at [25, 180] on button "+ Add Another Catalog Filter" at bounding box center [48, 181] width 64 height 11
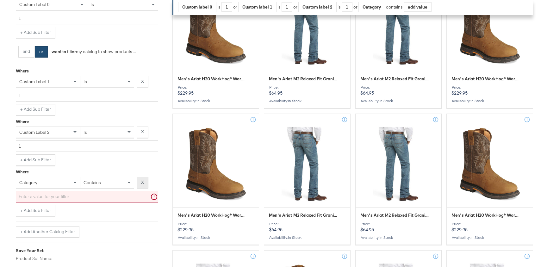
click at [145, 181] on button "X" at bounding box center [143, 182] width 12 height 11
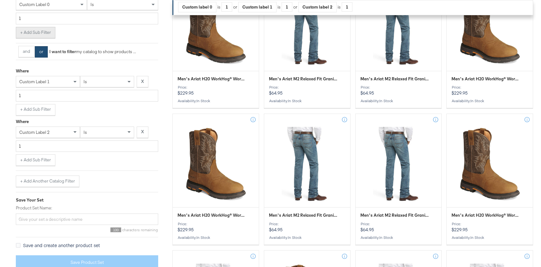
click at [44, 31] on button "+ Add Sub Filter" at bounding box center [36, 32] width 40 height 11
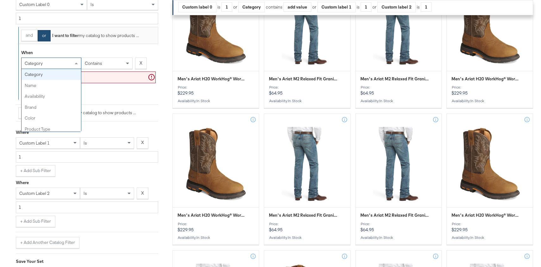
click at [41, 65] on span "category" at bounding box center [34, 63] width 18 height 6
type input "cus"
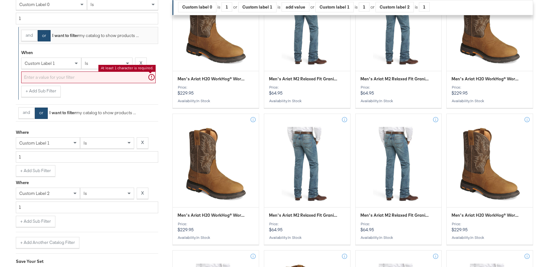
click at [52, 77] on input "text" at bounding box center [88, 77] width 134 height 12
type input "1"
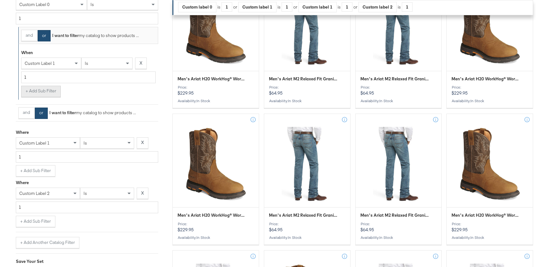
click at [50, 93] on button "+ Add Sub Filter" at bounding box center [41, 91] width 40 height 11
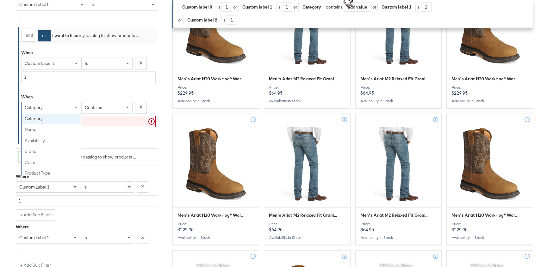
click at [50, 105] on div "category" at bounding box center [51, 107] width 59 height 11
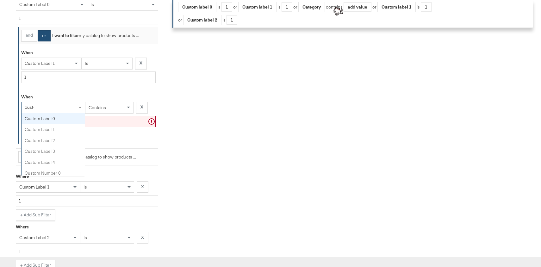
type input "custom"
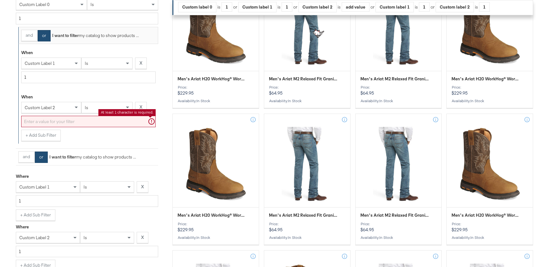
click at [92, 121] on input "text" at bounding box center [88, 122] width 134 height 12
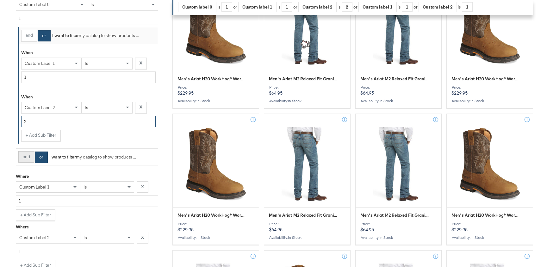
type input "2"
click at [27, 154] on button "and" at bounding box center [26, 156] width 16 height 11
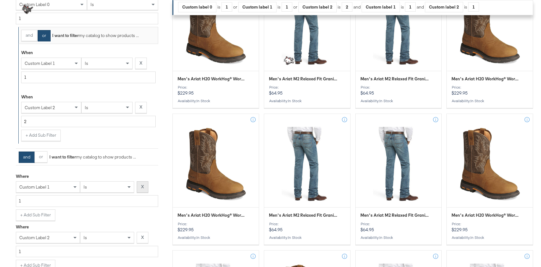
click at [143, 184] on strong "X" at bounding box center [142, 187] width 3 height 6
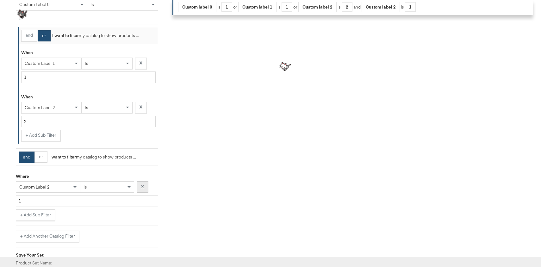
click at [143, 184] on strong "X" at bounding box center [142, 187] width 3 height 6
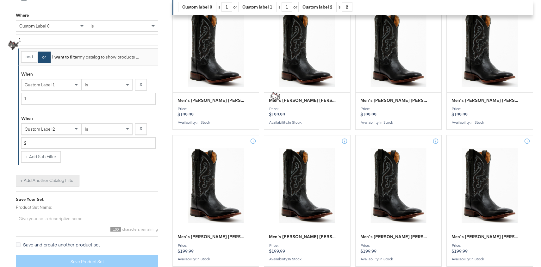
click at [48, 176] on button "+ Add Another Catalog Filter" at bounding box center [48, 180] width 64 height 11
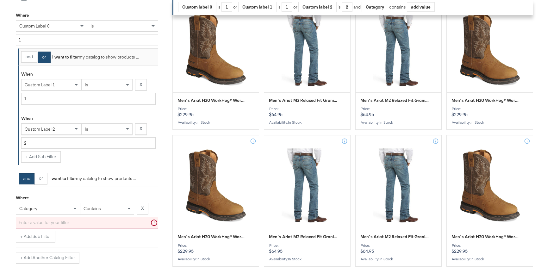
click at [54, 209] on div "category" at bounding box center [48, 208] width 64 height 11
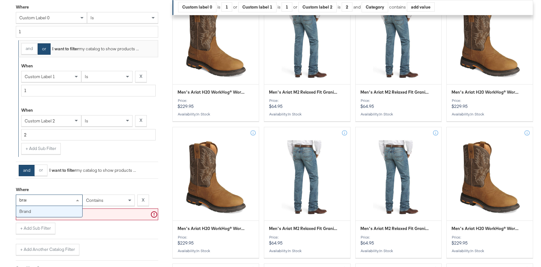
type input "brand"
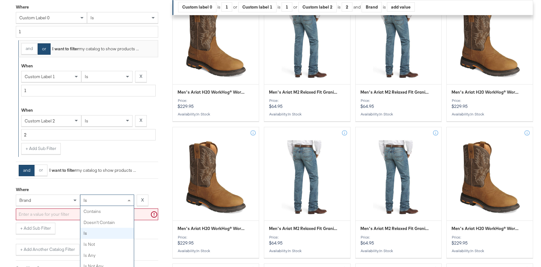
click at [97, 200] on div "is" at bounding box center [106, 200] width 53 height 11
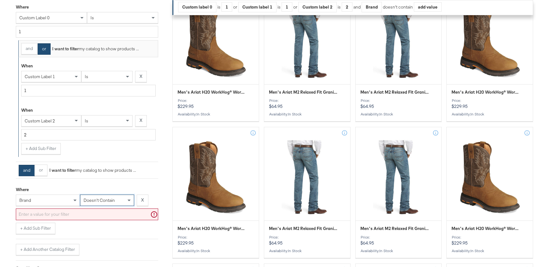
click at [95, 209] on input "text" at bounding box center [87, 214] width 142 height 12
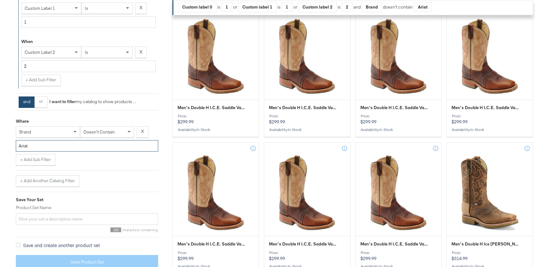
scroll to position [467, 0]
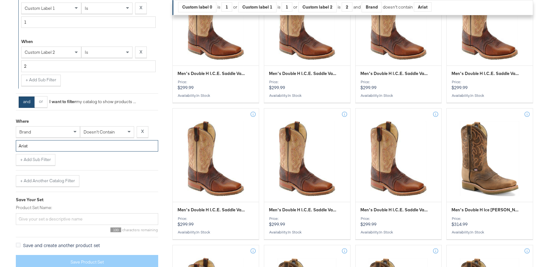
type input "Ariat"
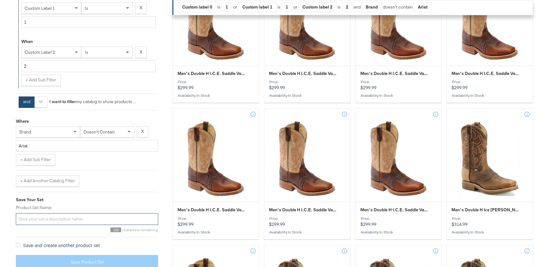
click at [64, 216] on input "Product Set Name:" at bounding box center [87, 219] width 142 height 12
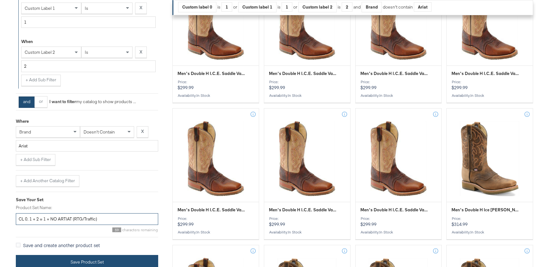
type input "CL 0, 1 + 2 = 1 + NO ARTIAT (RTG/Traffic)"
click at [84, 257] on button "Save Product Set" at bounding box center [87, 262] width 142 height 14
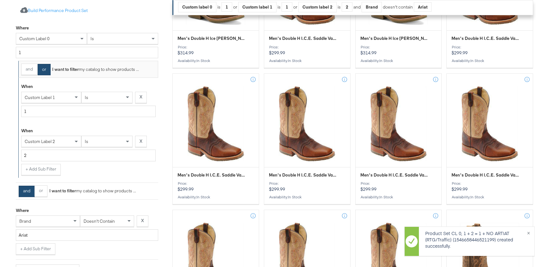
scroll to position [357, 0]
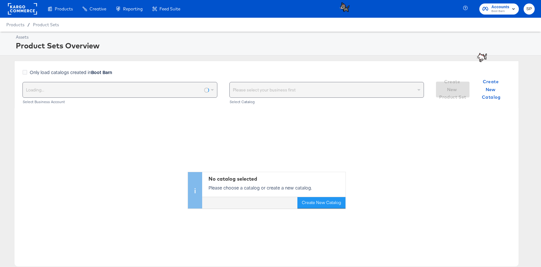
scroll to position [1, 0]
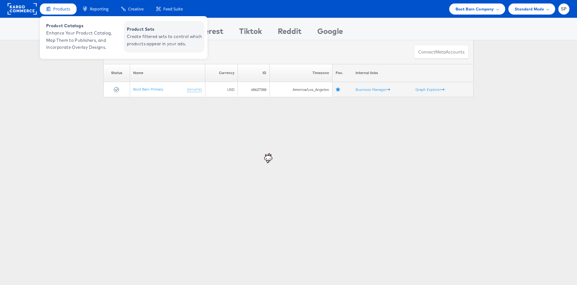
click at [157, 44] on span "Create filtered sets to control which products appear in your ads." at bounding box center [165, 40] width 76 height 15
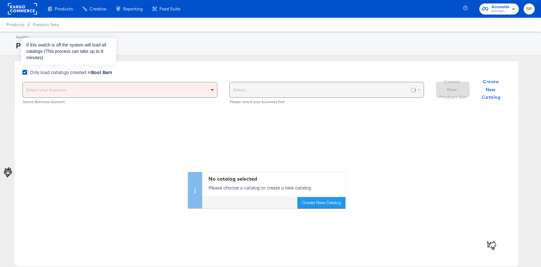
click at [103, 72] on strong "Boot Barn" at bounding box center [101, 72] width 21 height 6
click at [0, 0] on input "Only load catalogs created in Boot Barn" at bounding box center [0, 0] width 0 height 0
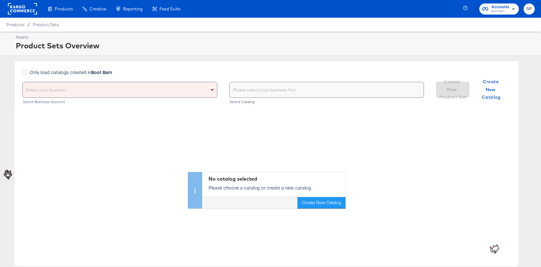
click at [106, 94] on div "Select your business" at bounding box center [120, 89] width 194 height 15
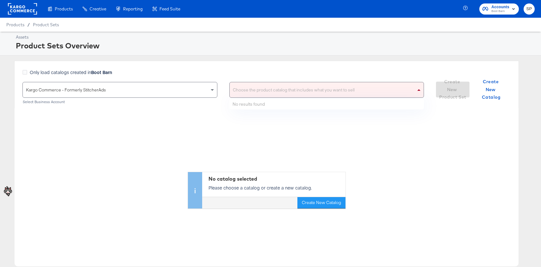
click at [265, 90] on div "Choose the product catalog that includes what you want to sell" at bounding box center [327, 89] width 194 height 15
click at [277, 72] on div "Only load catalogs created in Boot Barn" at bounding box center [222, 75] width 401 height 13
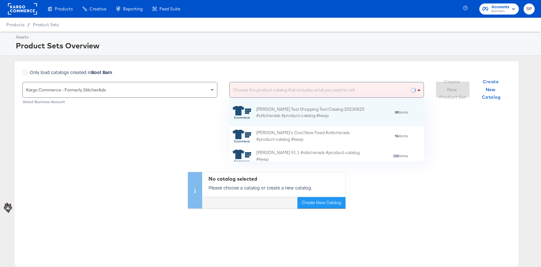
click at [274, 92] on div "Choose the product catalog that includes what you want to sell" at bounding box center [327, 89] width 194 height 15
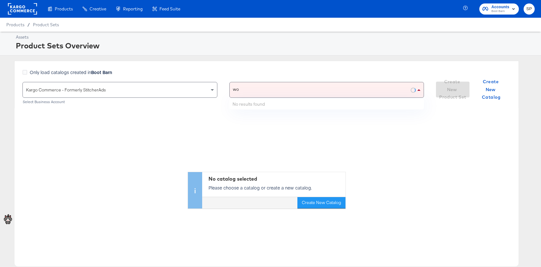
type input "won"
click at [265, 65] on div "Only load catalogs created in Boot Barn Kargo Commerce - Formerly StitcherAds S…" at bounding box center [266, 84] width 504 height 47
click at [259, 90] on div "Choose the product catalog that includes what you want to sell" at bounding box center [327, 89] width 194 height 15
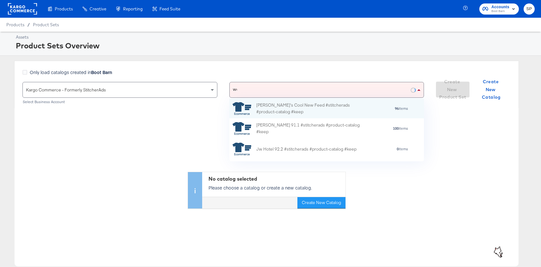
scroll to position [50, 195]
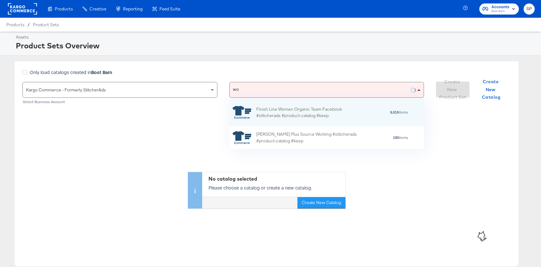
type input "w"
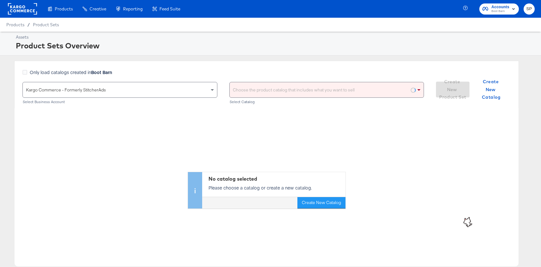
click at [267, 63] on div "Only load catalogs created in Boot Barn Kargo Commerce - Formerly StitcherAds S…" at bounding box center [266, 84] width 504 height 47
click at [265, 90] on div "Choose the product catalog that includes what you want to sell" at bounding box center [327, 89] width 194 height 15
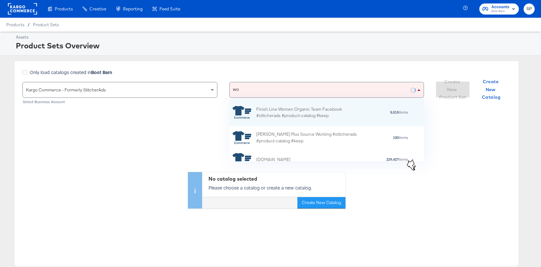
type input "won"
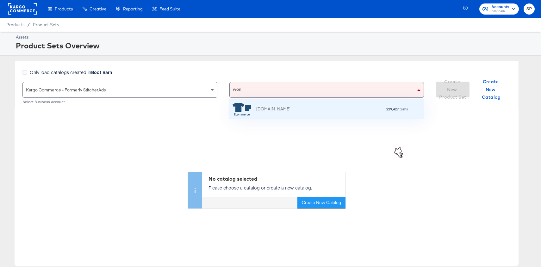
click at [273, 114] on div "[DOMAIN_NAME]" at bounding box center [261, 108] width 58 height 13
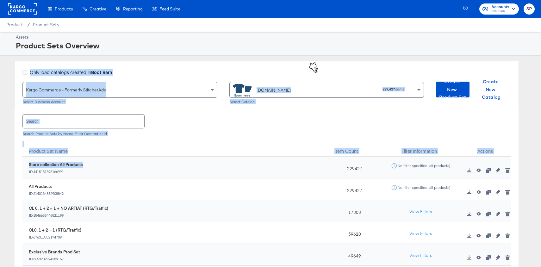
drag, startPoint x: 244, startPoint y: 59, endPoint x: 249, endPoint y: 161, distance: 102.3
click at [249, 161] on div "Assets Product Sets Overview Only load catalogs created in Boot Barn Kargo Comm…" at bounding box center [270, 175] width 541 height 287
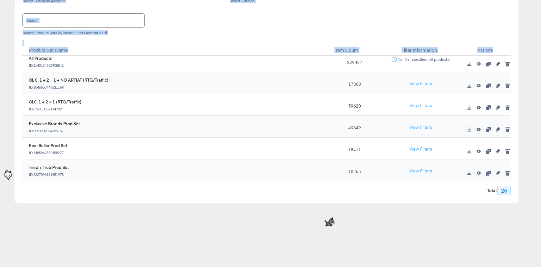
scroll to position [26, 0]
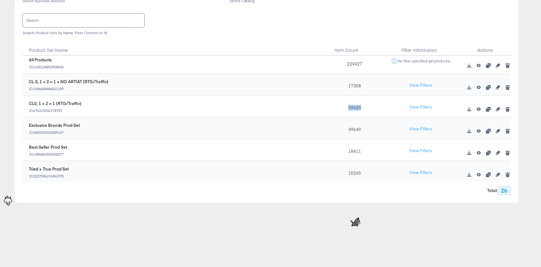
drag, startPoint x: 349, startPoint y: 106, endPoint x: 370, endPoint y: 107, distance: 21.2
click at [370, 107] on div "59620" at bounding box center [352, 107] width 51 height 22
click at [364, 85] on div "17308" at bounding box center [352, 85] width 51 height 22
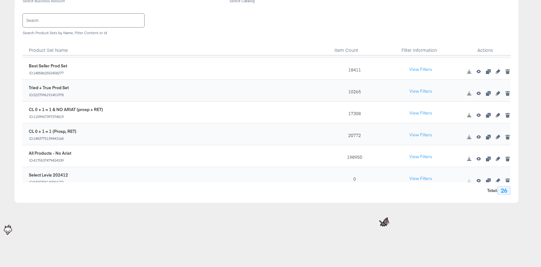
scroll to position [107, 0]
drag, startPoint x: 366, startPoint y: 136, endPoint x: 367, endPoint y: 102, distance: 33.8
click at [367, 102] on div "1546658446521199 CL 0, 1 + 2 = 1 + NO ARTIAT (RTG/Traffic) ID: 1546658446521199…" at bounding box center [266, 232] width 488 height 567
click at [363, 130] on div "20772" at bounding box center [352, 134] width 51 height 22
click at [352, 135] on div "20772" at bounding box center [352, 134] width 51 height 22
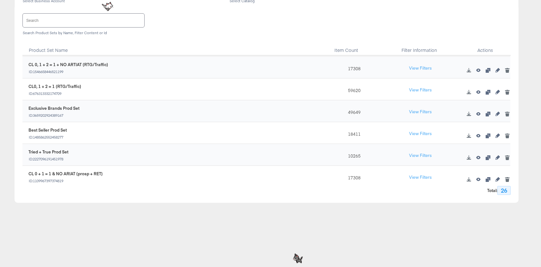
scroll to position [35, 0]
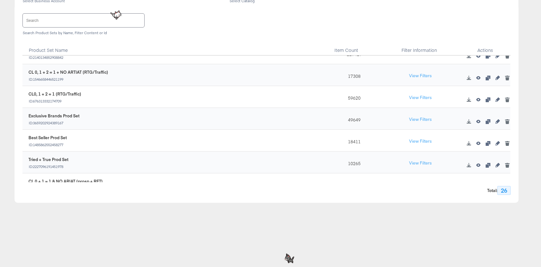
click at [468, 100] on icon "button" at bounding box center [469, 99] width 4 height 4
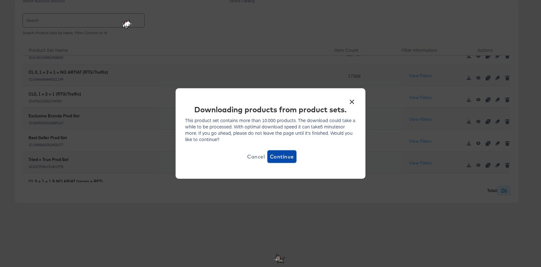
click at [290, 157] on span "Continue" at bounding box center [282, 156] width 24 height 9
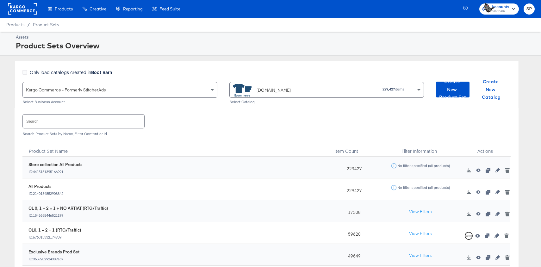
scroll to position [15, 0]
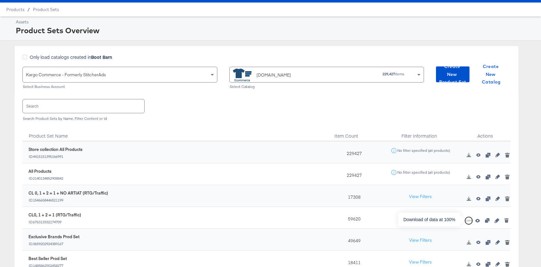
click at [467, 220] on div "100%" at bounding box center [469, 221] width 6 height 4
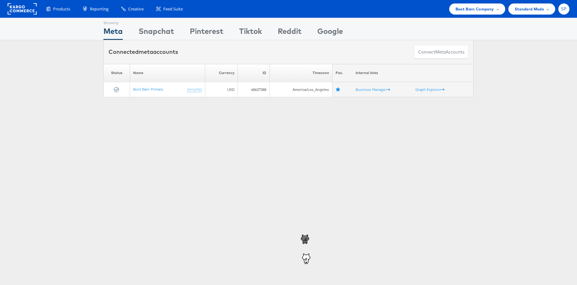
click at [565, 9] on span "SP" at bounding box center [564, 9] width 6 height 4
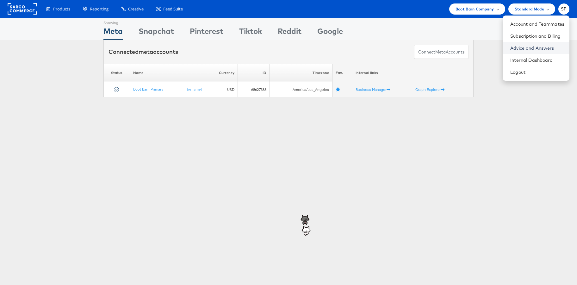
click at [542, 45] on link "Advice and Answers" at bounding box center [537, 48] width 54 height 6
